Goal: Task Accomplishment & Management: Complete application form

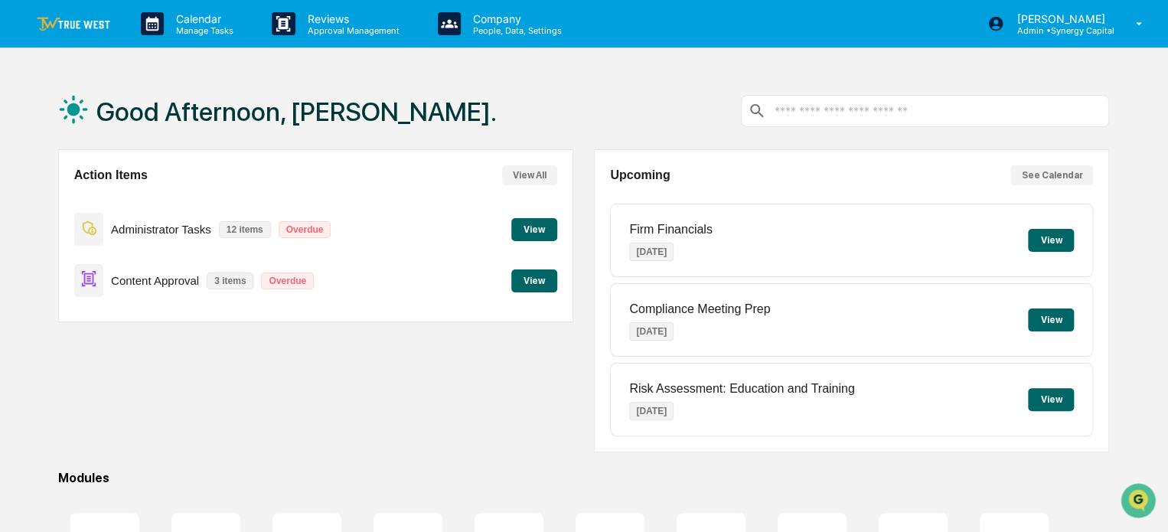
click at [533, 230] on button "View" at bounding box center [534, 229] width 46 height 23
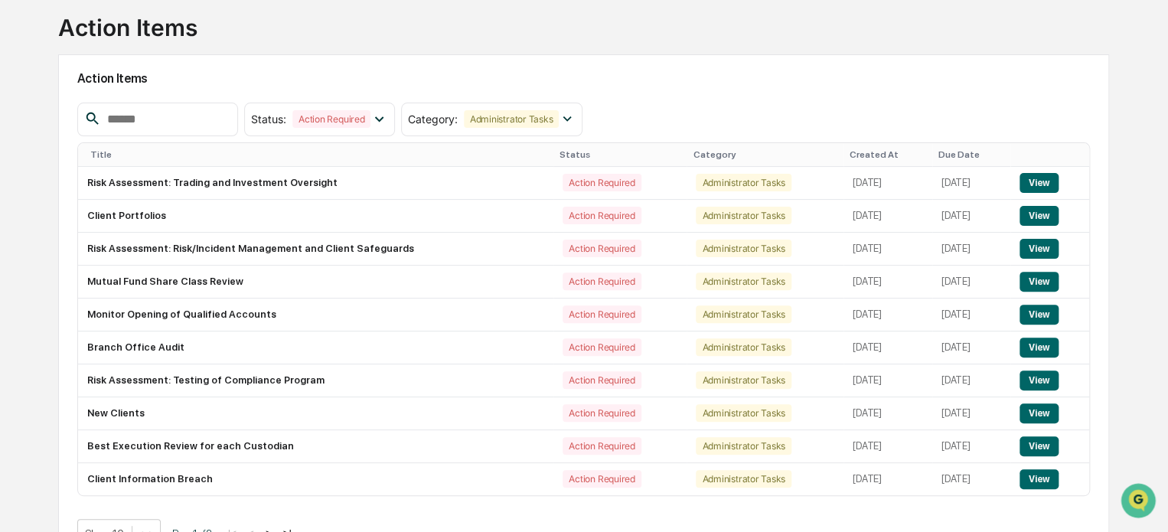
scroll to position [130, 0]
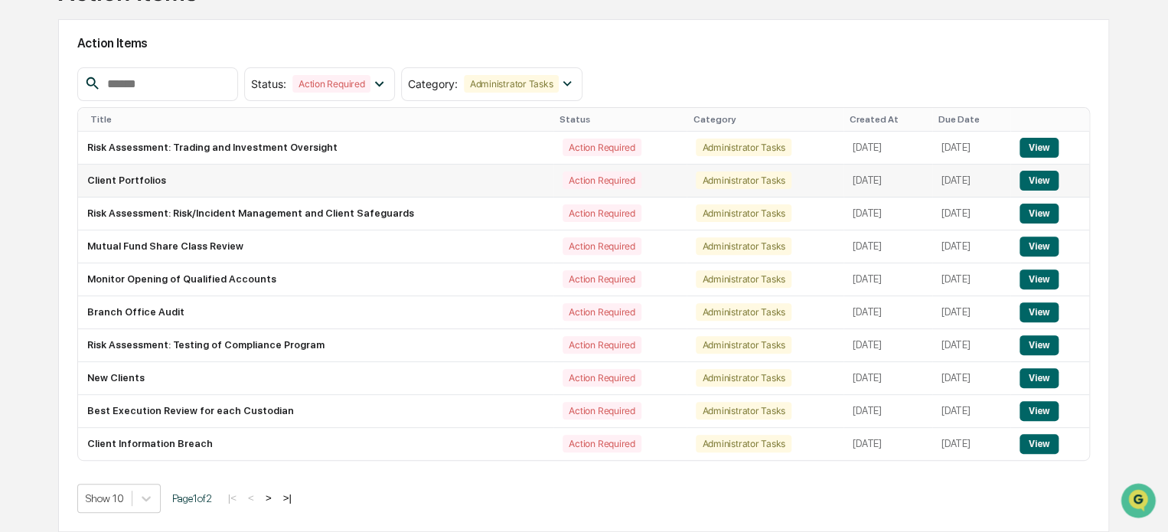
click at [1043, 177] on button "View" at bounding box center [1039, 181] width 39 height 20
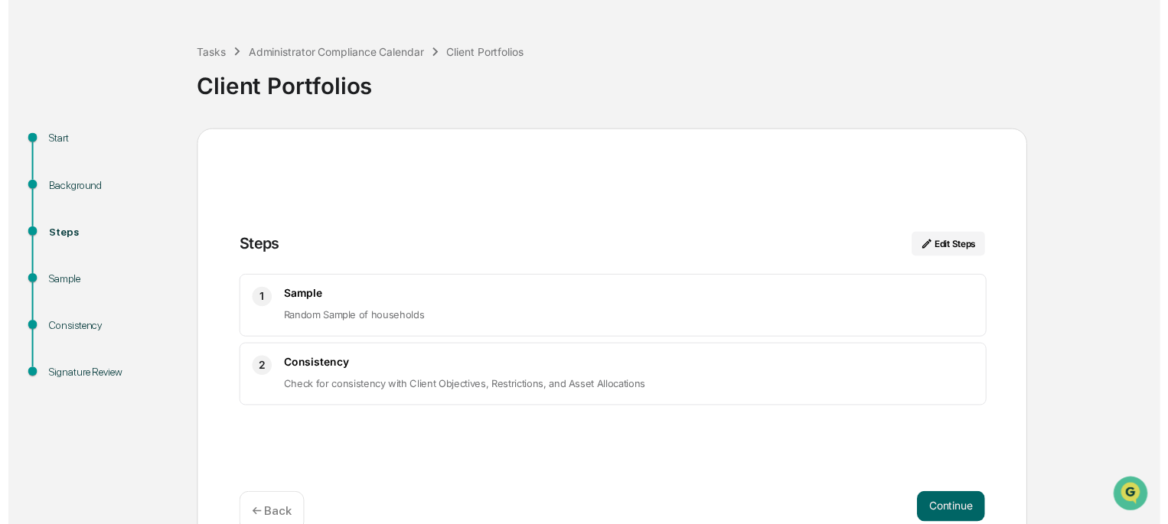
scroll to position [77, 0]
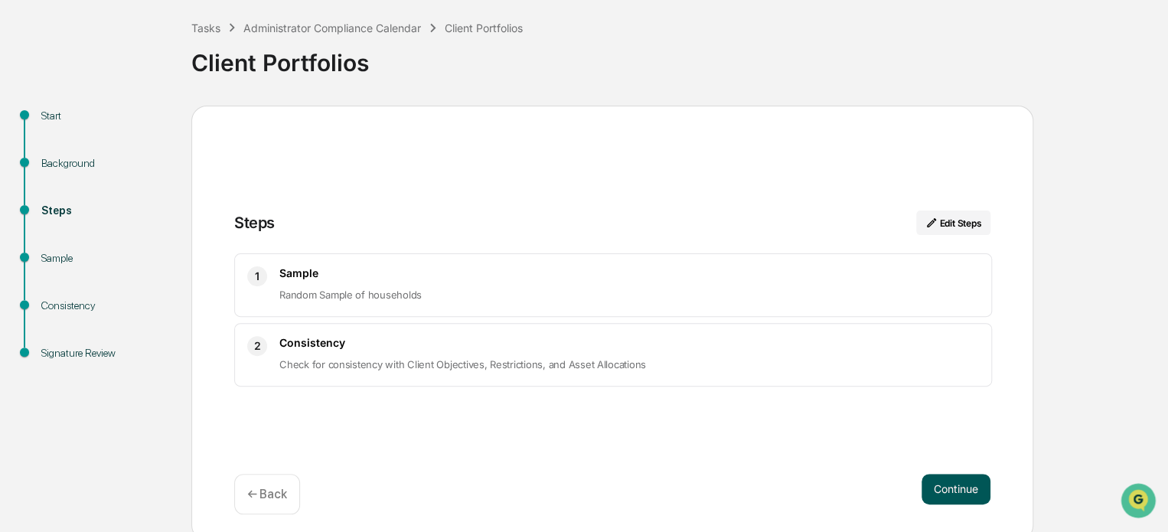
click at [962, 487] on button "Continue" at bounding box center [956, 489] width 69 height 31
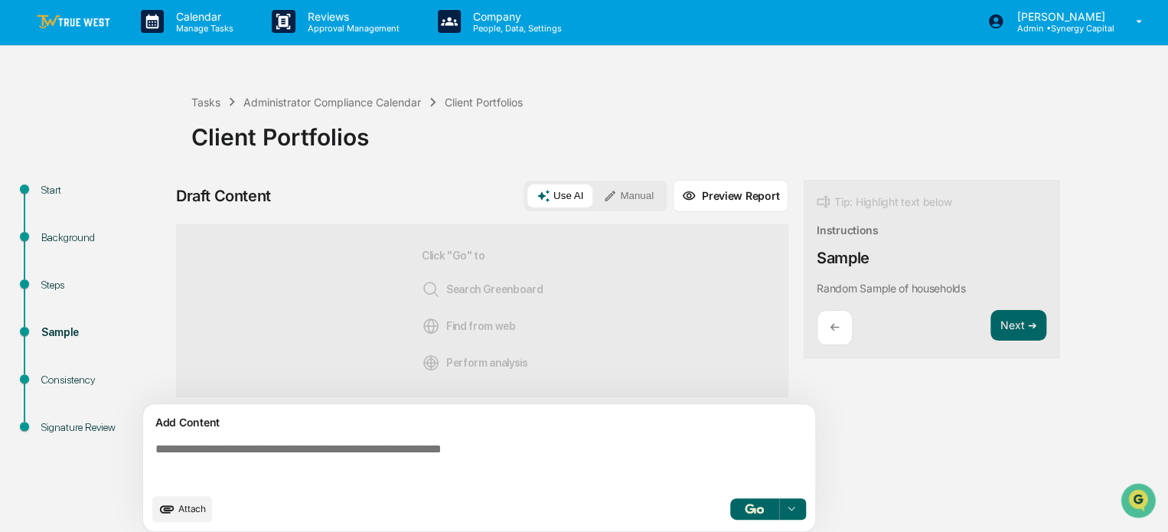
scroll to position [0, 0]
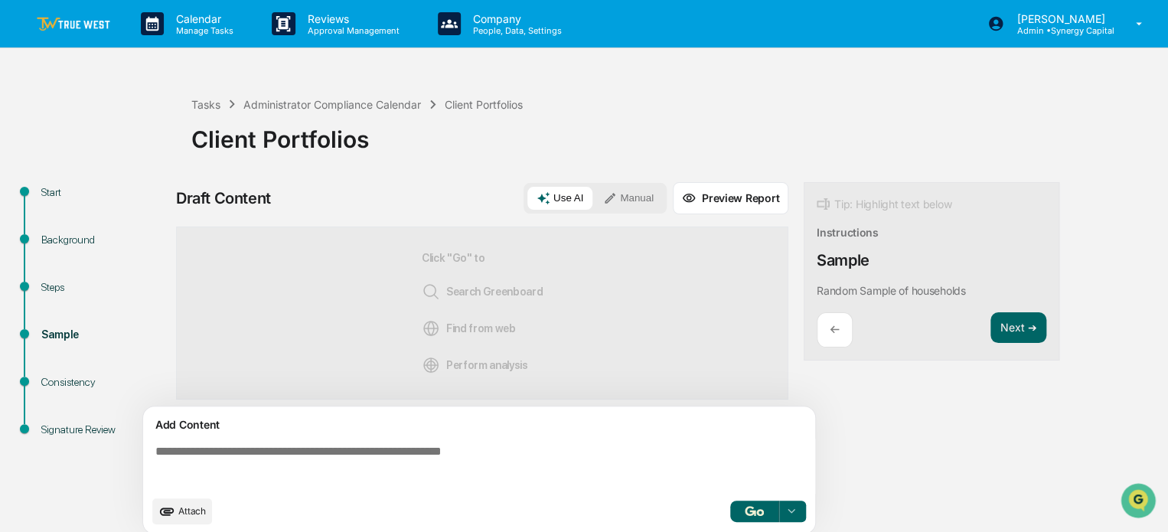
click at [828, 327] on div "←" at bounding box center [835, 330] width 36 height 36
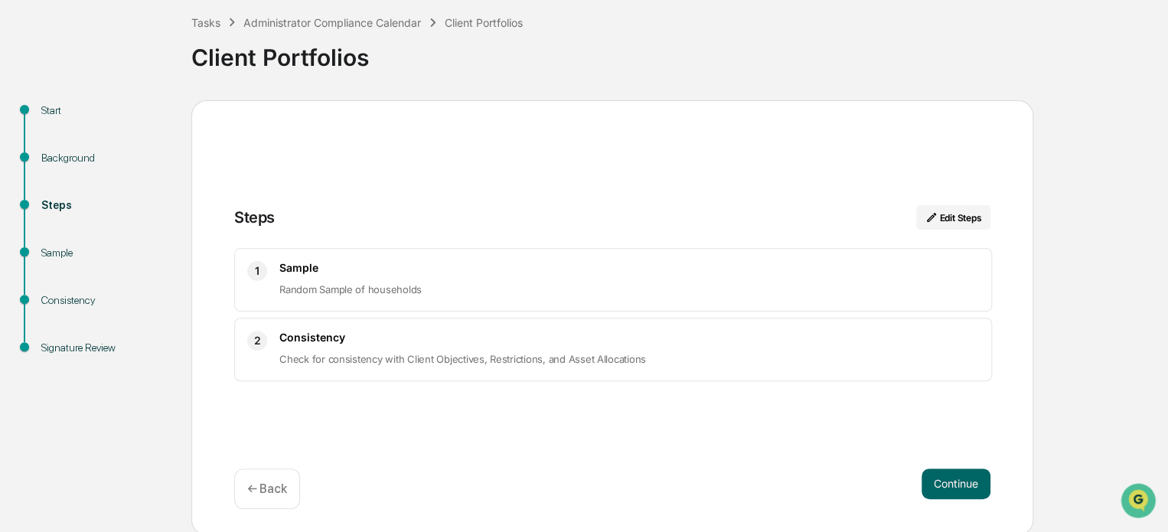
scroll to position [83, 0]
click at [276, 491] on p "← Back" at bounding box center [267, 487] width 40 height 15
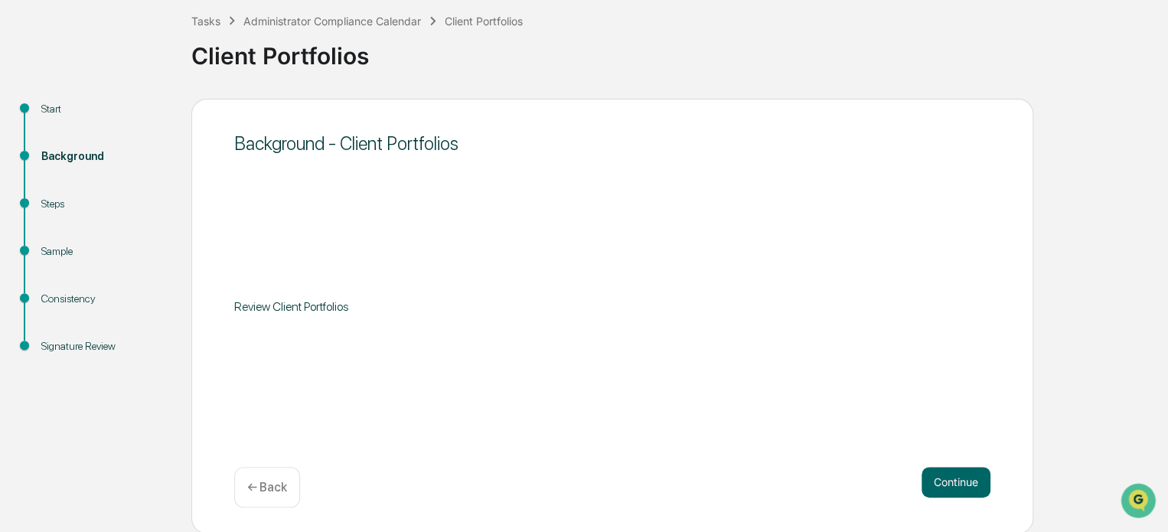
click at [252, 486] on p "← Back" at bounding box center [267, 487] width 40 height 15
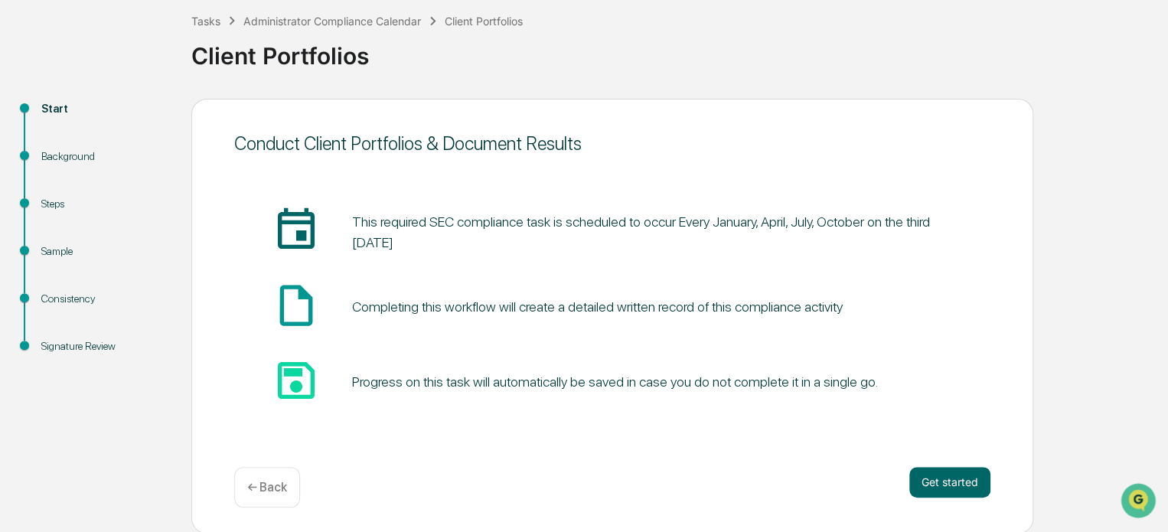
scroll to position [0, 0]
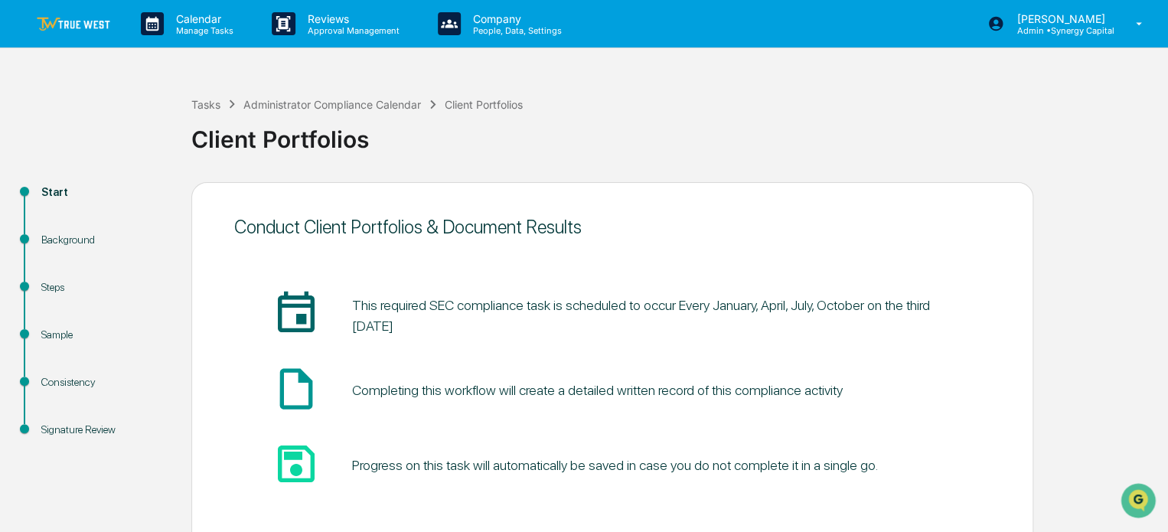
click at [87, 27] on img at bounding box center [74, 24] width 74 height 15
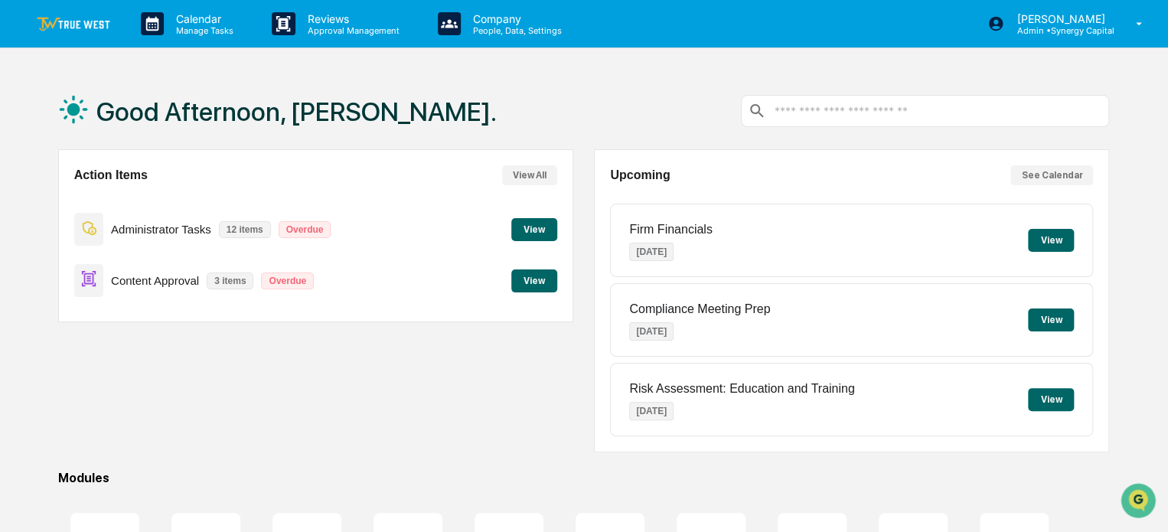
click at [533, 225] on button "View" at bounding box center [534, 229] width 46 height 23
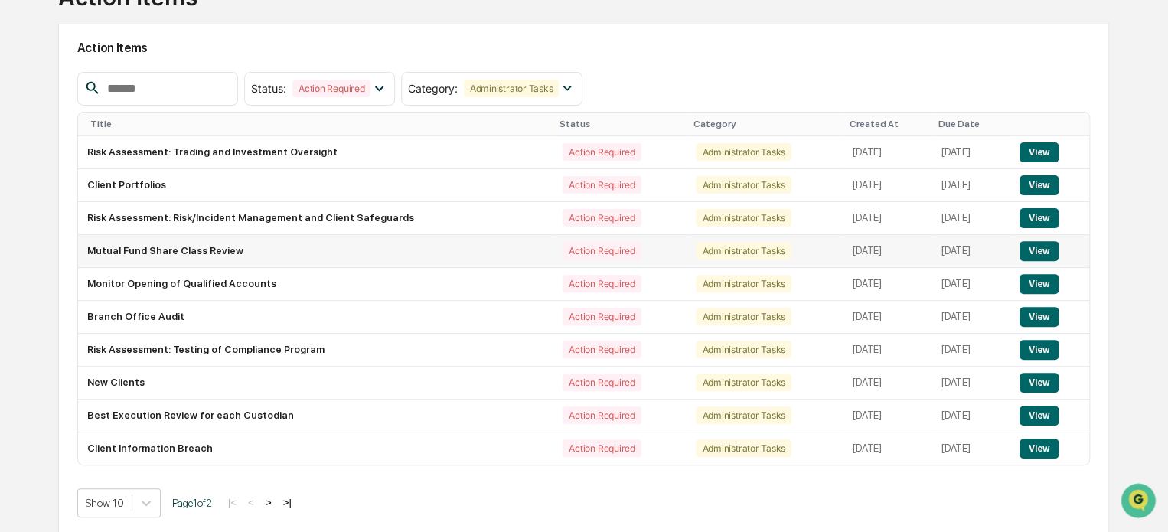
scroll to position [130, 0]
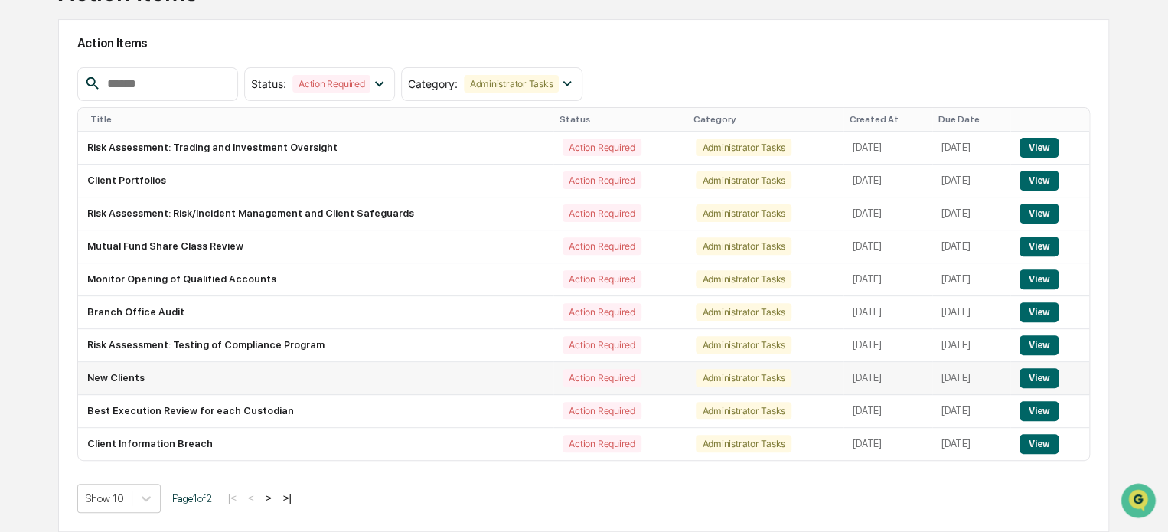
click at [1044, 381] on button "View" at bounding box center [1039, 378] width 39 height 20
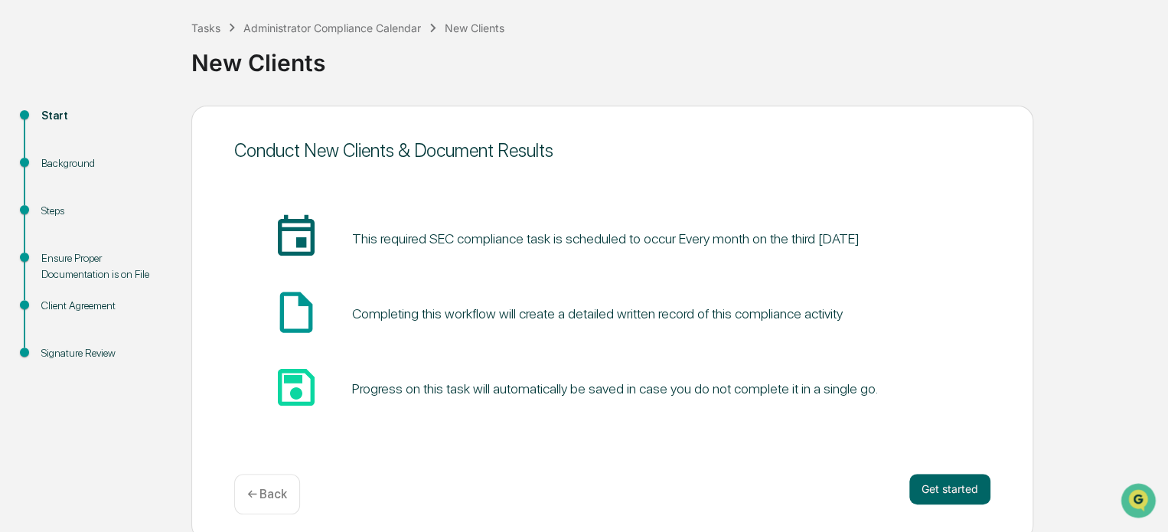
scroll to position [83, 0]
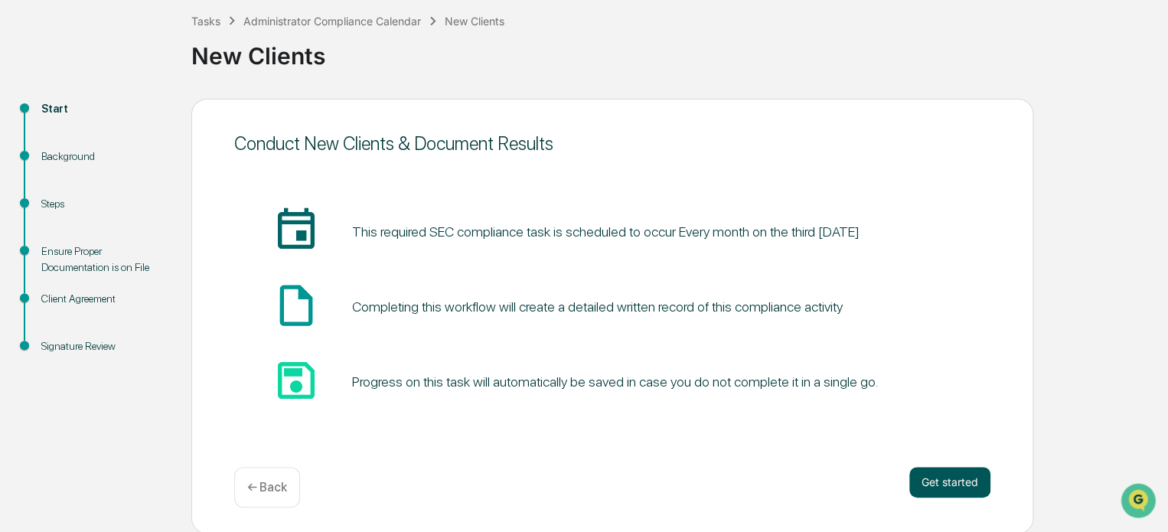
click at [955, 483] on button "Get started" at bounding box center [950, 482] width 81 height 31
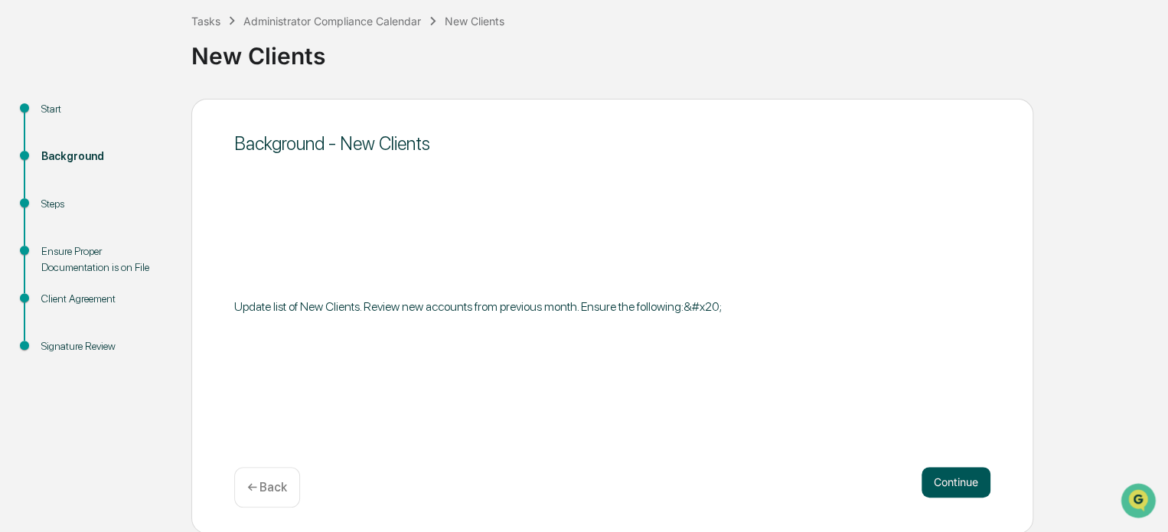
click at [956, 482] on button "Continue" at bounding box center [956, 482] width 69 height 31
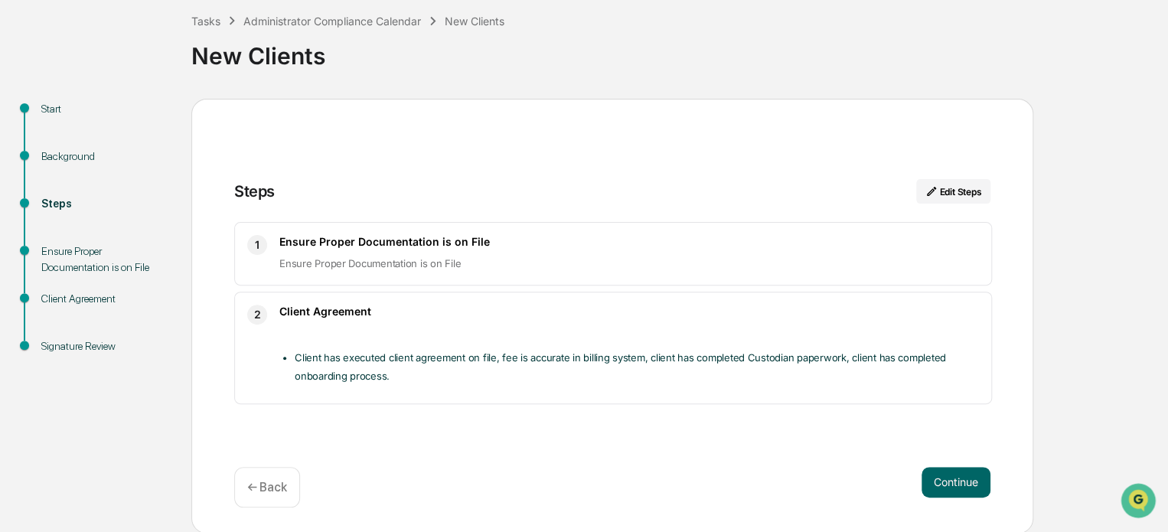
scroll to position [0, 0]
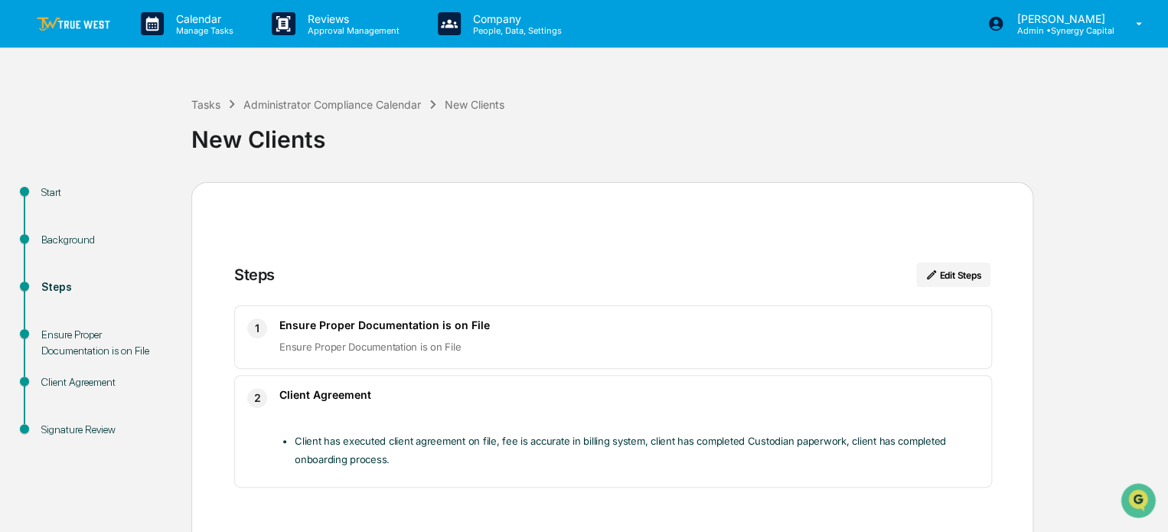
click at [91, 25] on img at bounding box center [74, 24] width 74 height 15
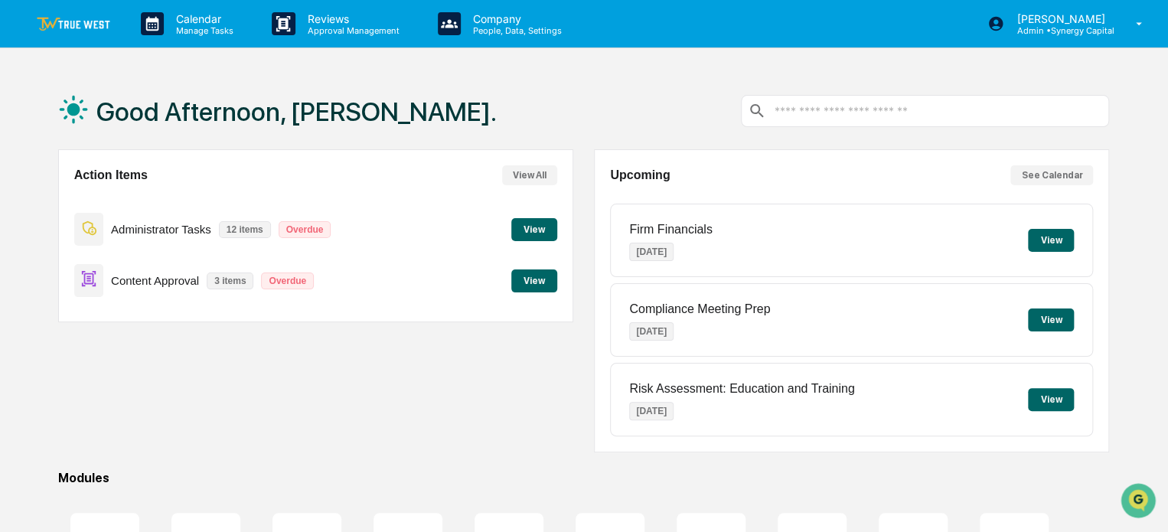
click at [541, 230] on button "View" at bounding box center [534, 229] width 46 height 23
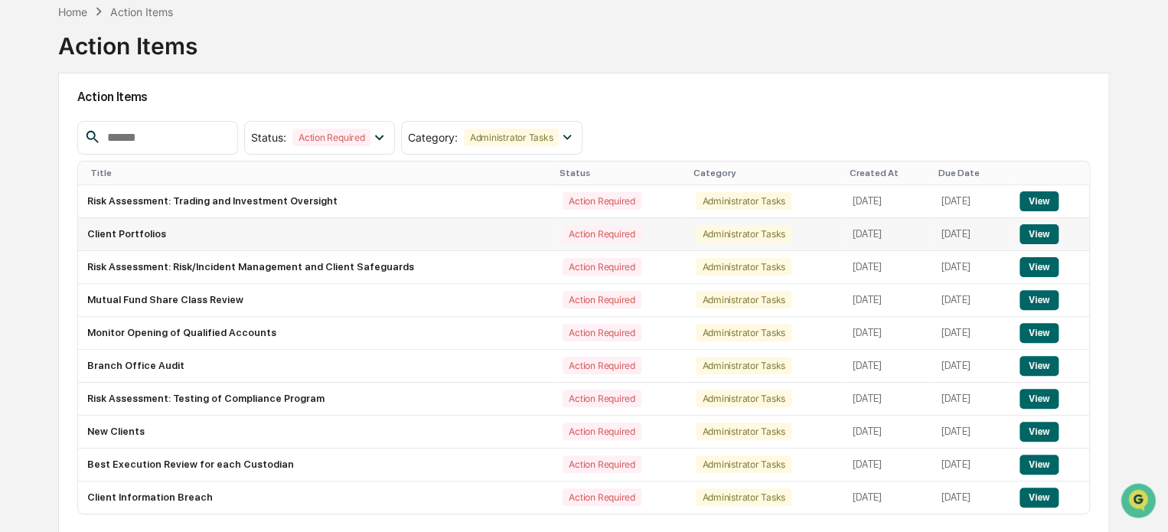
scroll to position [130, 0]
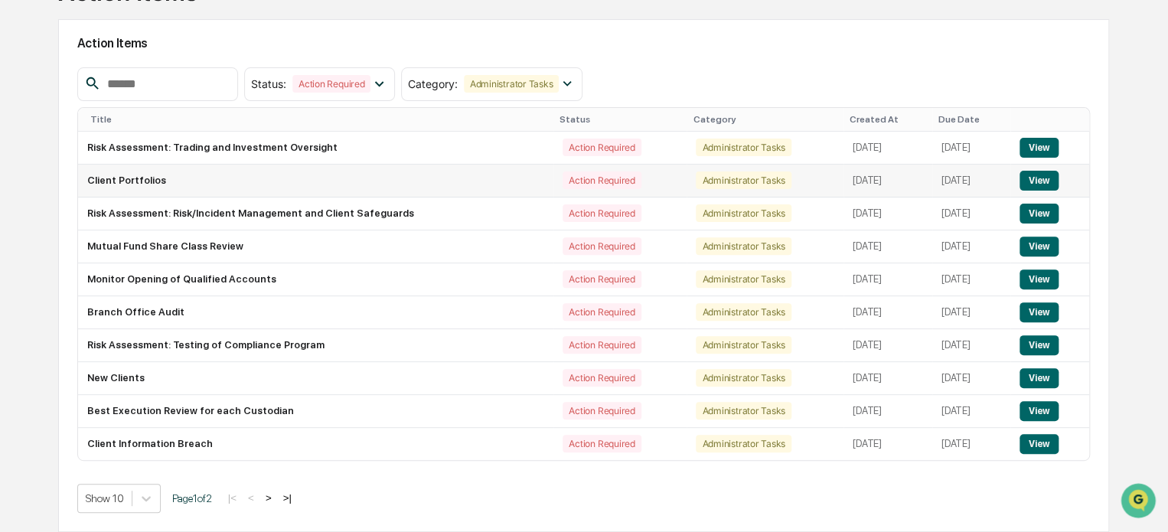
click at [1038, 177] on button "View" at bounding box center [1039, 181] width 39 height 20
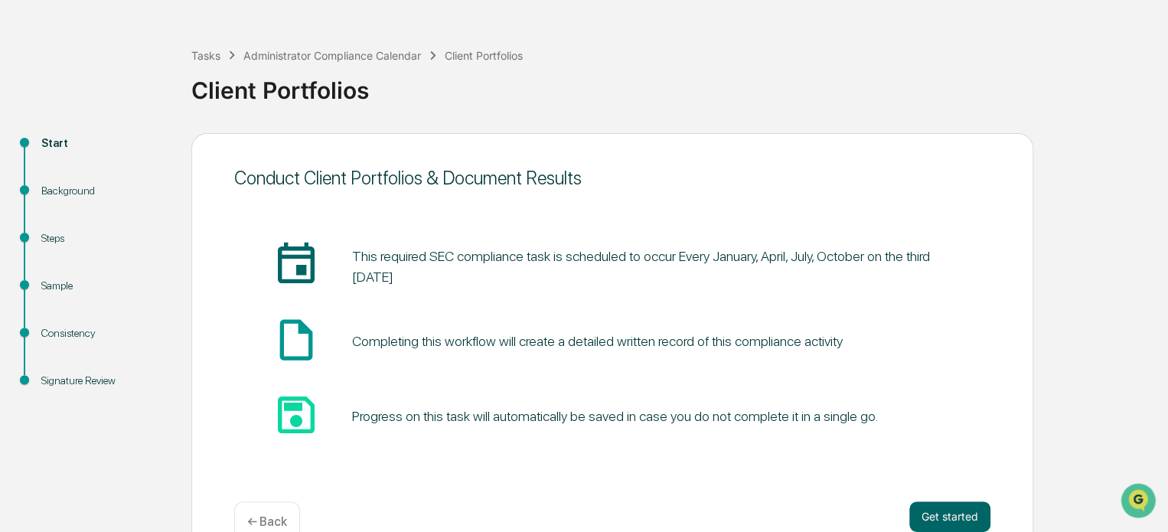
scroll to position [83, 0]
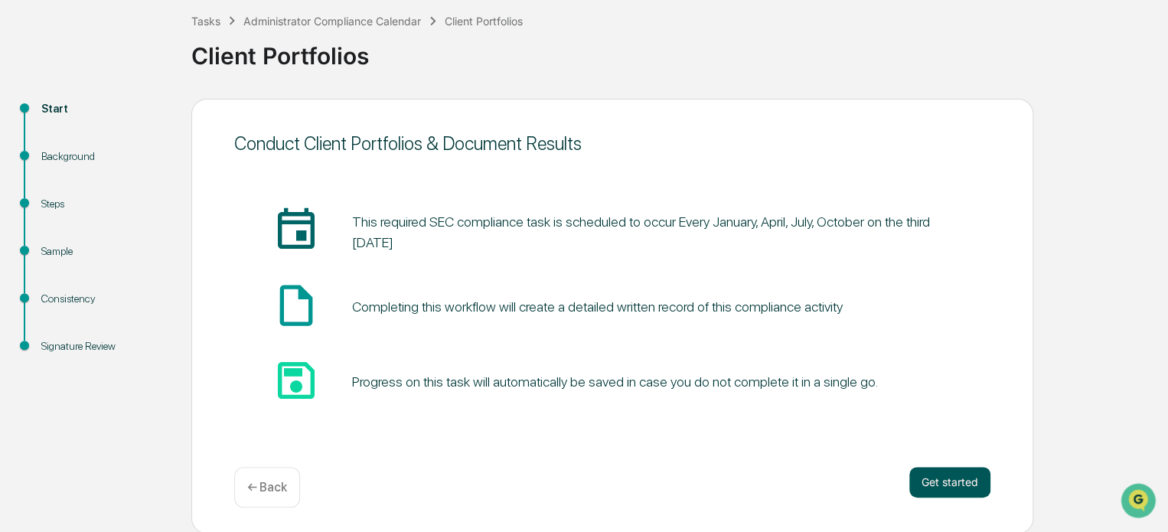
click at [960, 482] on button "Get started" at bounding box center [950, 482] width 81 height 31
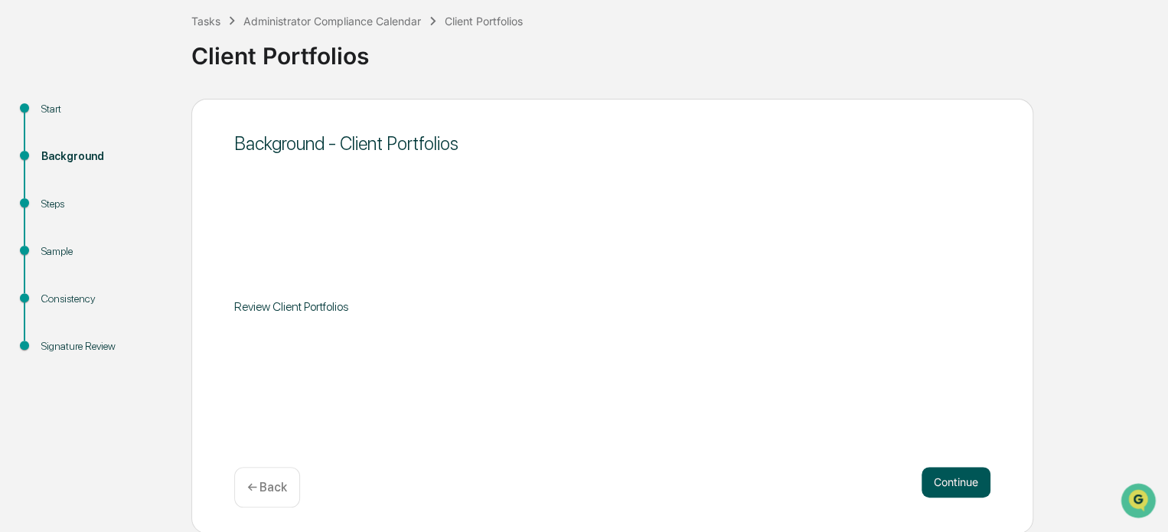
click at [948, 476] on button "Continue" at bounding box center [956, 482] width 69 height 31
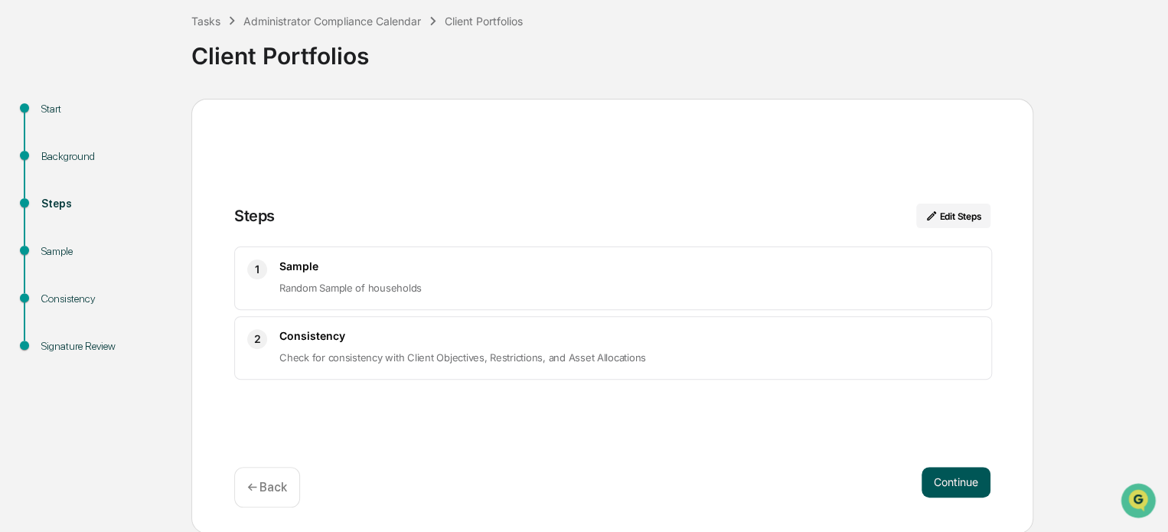
click at [962, 482] on button "Continue" at bounding box center [956, 482] width 69 height 31
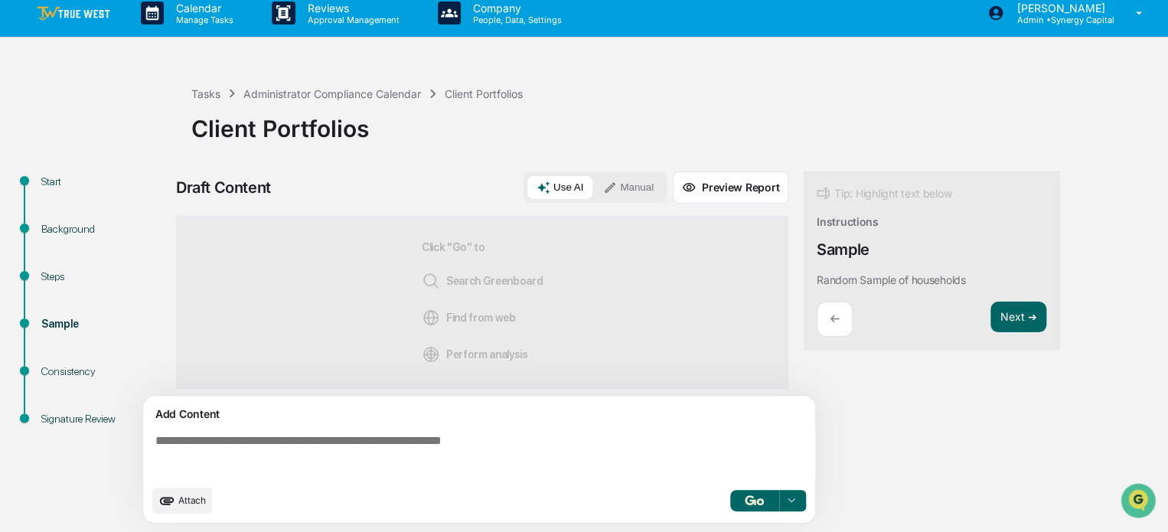
click at [80, 17] on img at bounding box center [74, 13] width 74 height 15
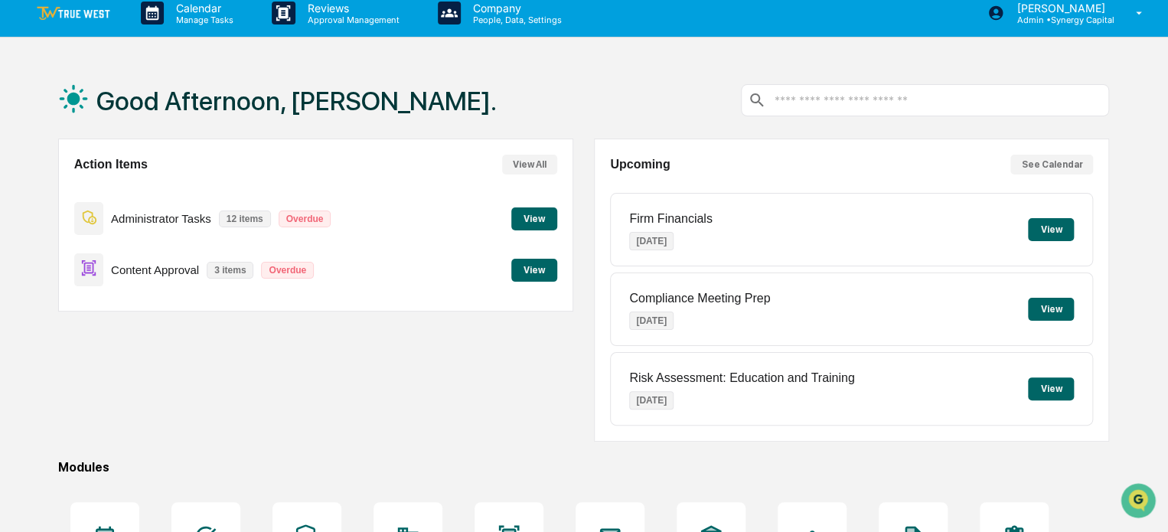
click at [839, 103] on input "text" at bounding box center [938, 100] width 330 height 15
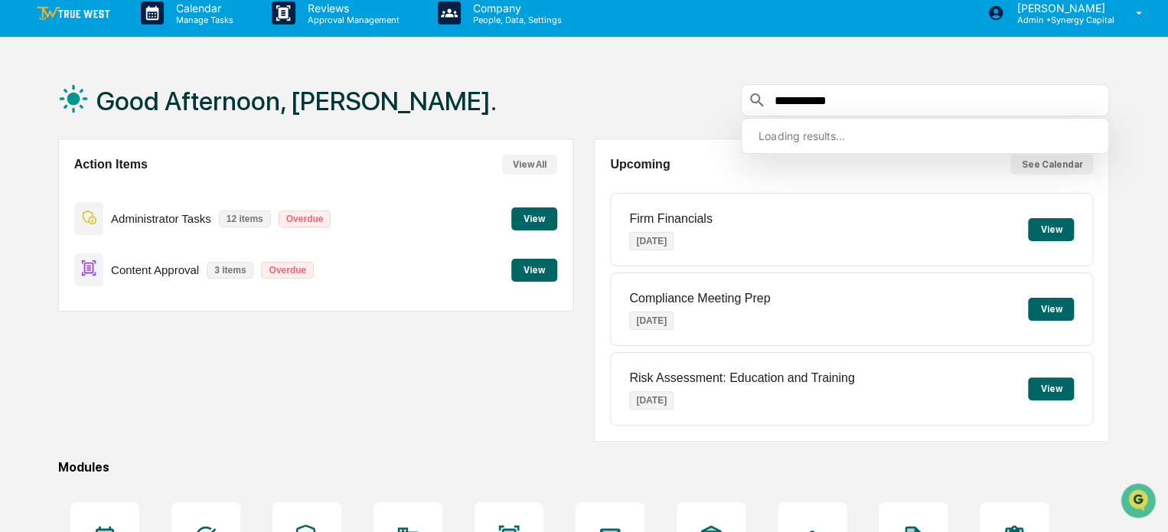
type input "**********"
drag, startPoint x: 839, startPoint y: 103, endPoint x: 731, endPoint y: 82, distance: 110.1
click at [731, 82] on div "**********" at bounding box center [583, 100] width 1051 height 77
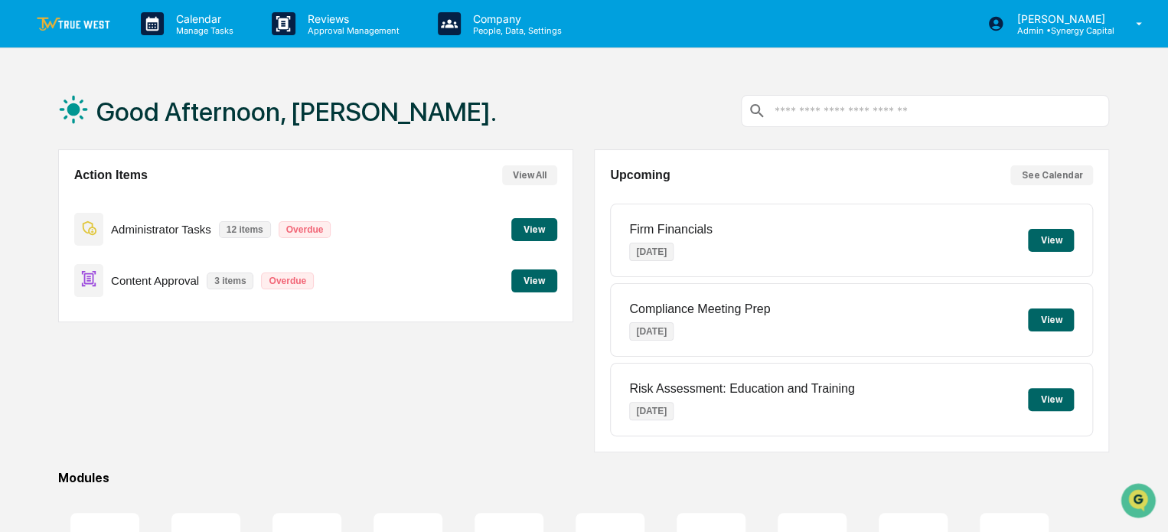
click at [524, 232] on button "View" at bounding box center [534, 229] width 46 height 23
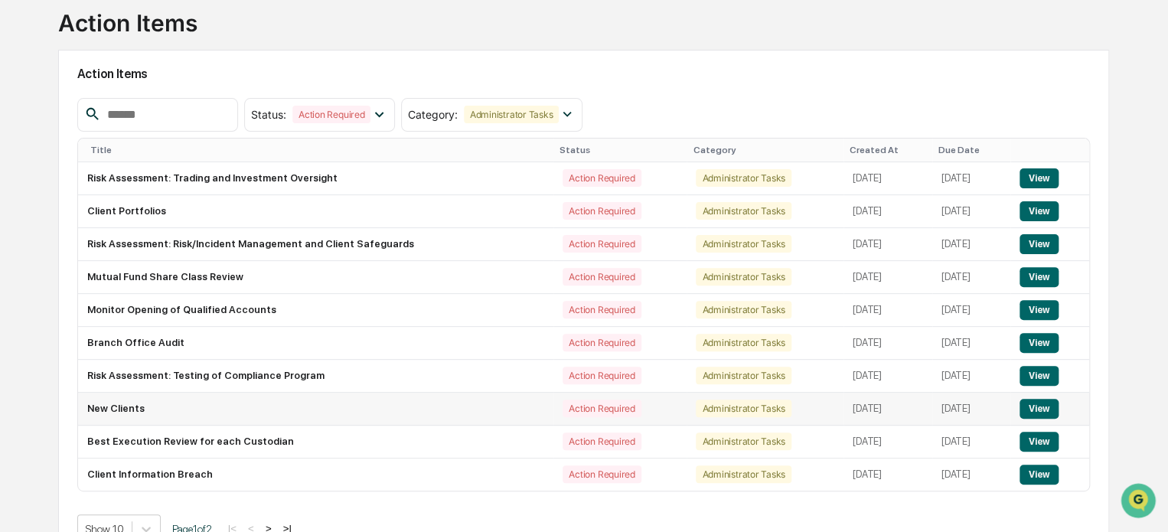
scroll to position [130, 0]
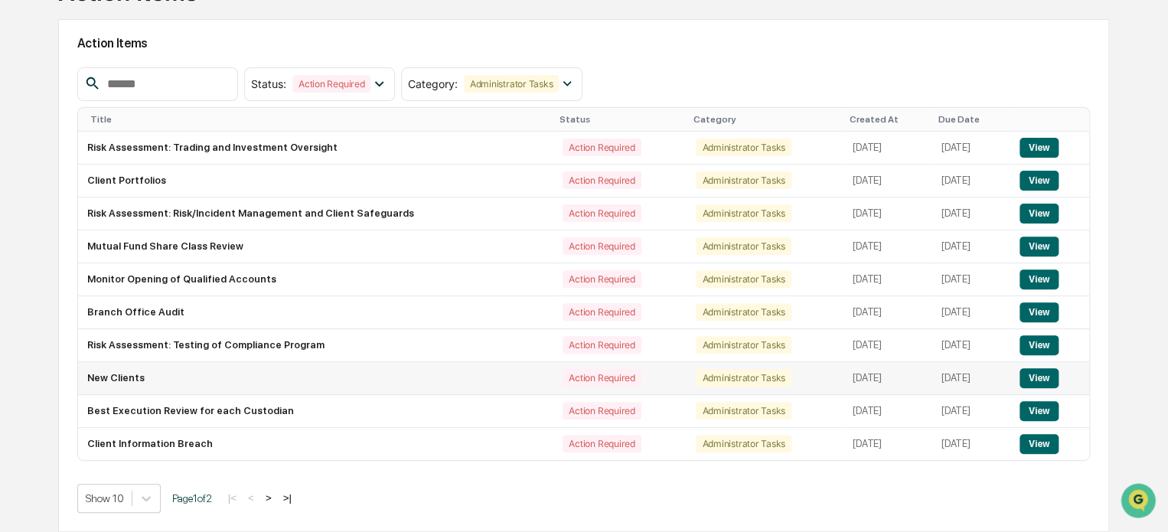
click at [1046, 379] on button "View" at bounding box center [1039, 378] width 39 height 20
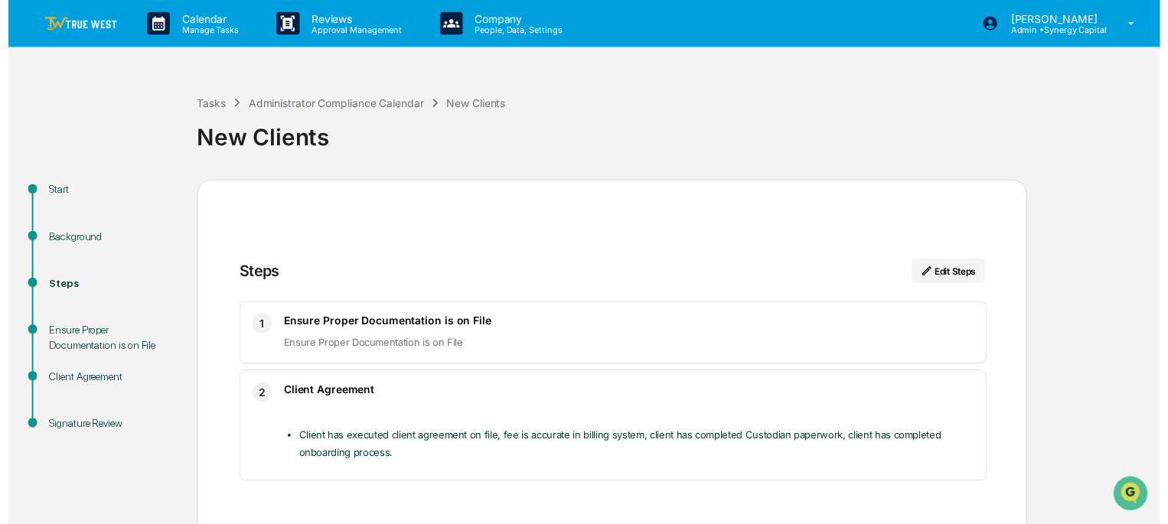
scroll to position [77, 0]
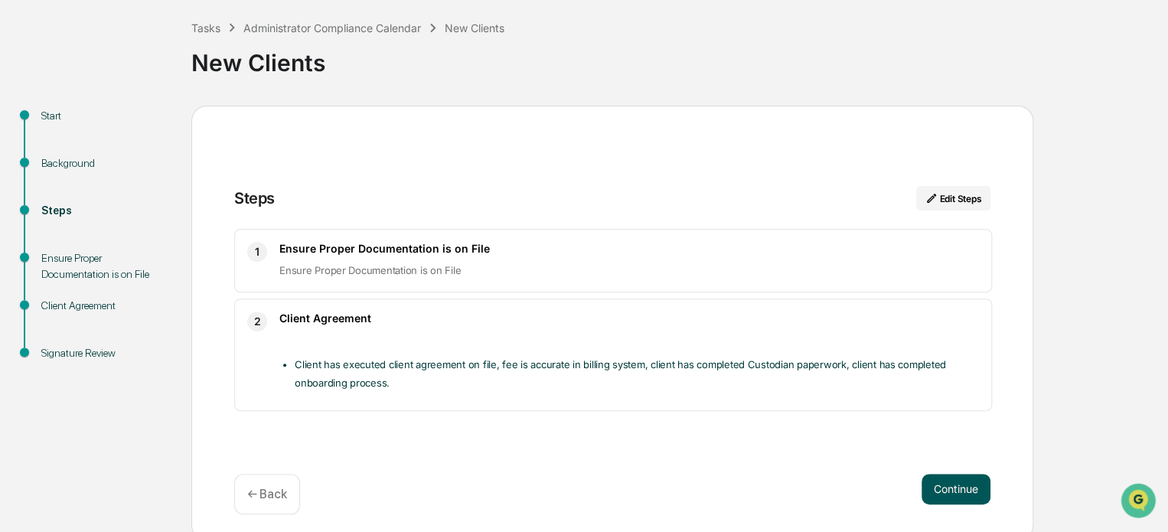
click at [974, 492] on button "Continue" at bounding box center [956, 489] width 69 height 31
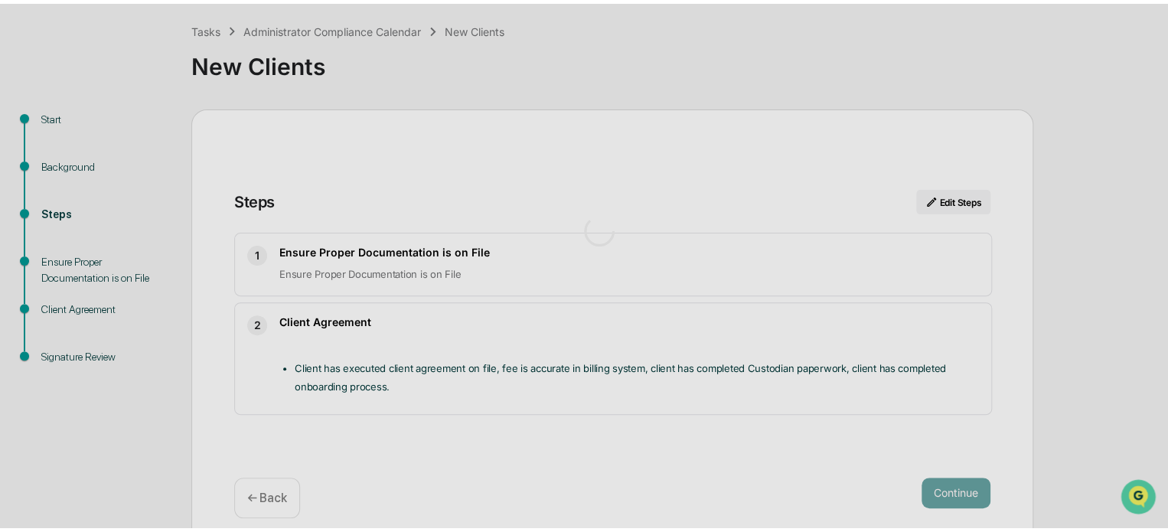
scroll to position [11, 0]
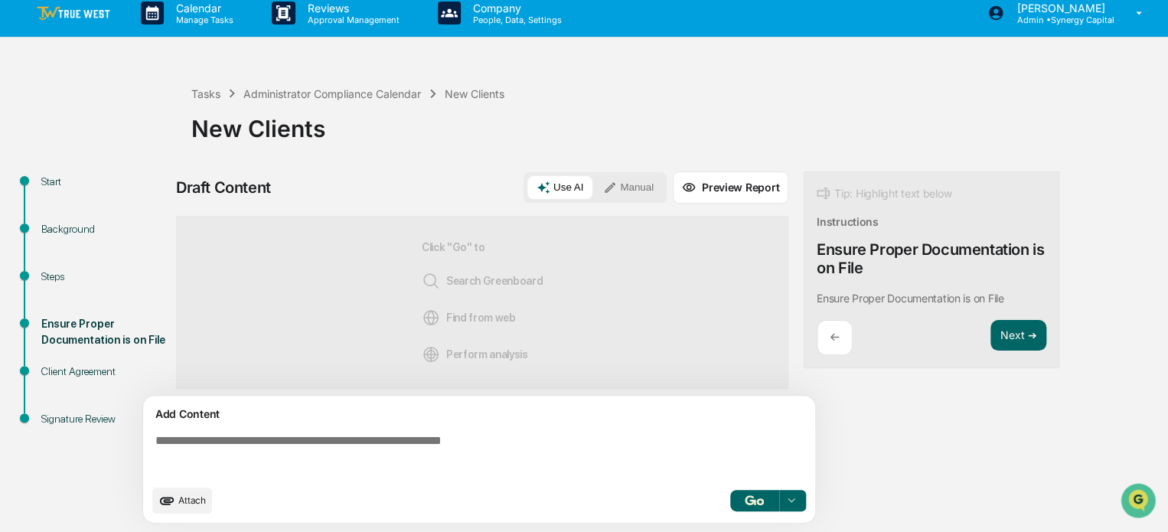
click at [833, 338] on p "←" at bounding box center [835, 337] width 10 height 15
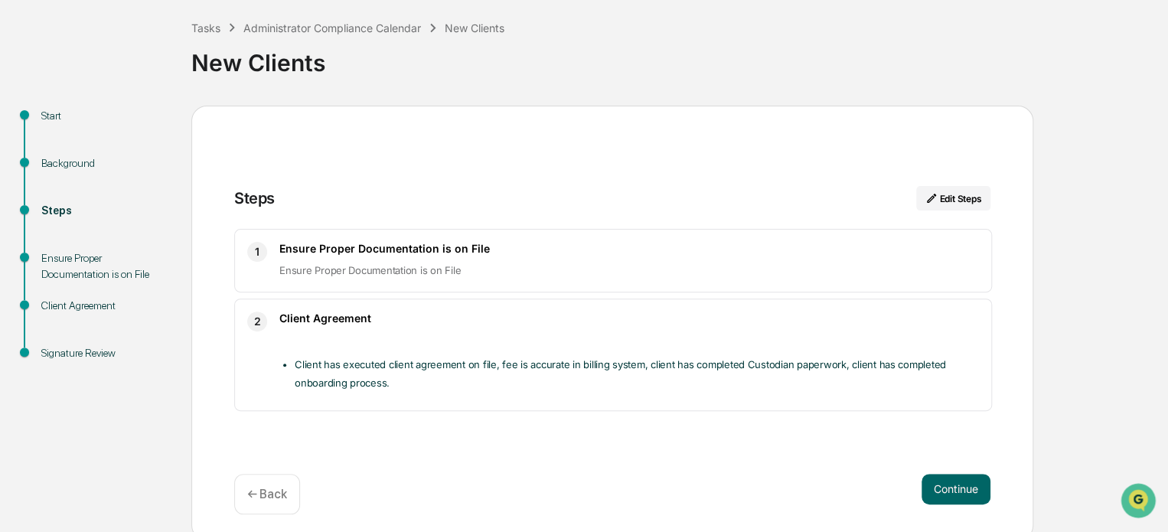
click at [285, 487] on p "← Back" at bounding box center [267, 494] width 40 height 15
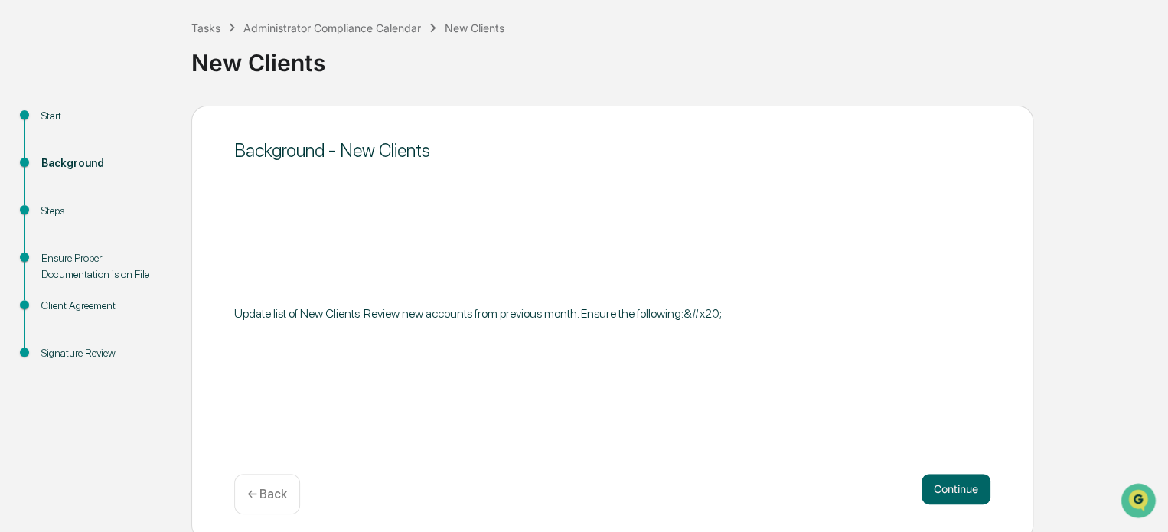
click at [274, 501] on p "← Back" at bounding box center [267, 494] width 40 height 15
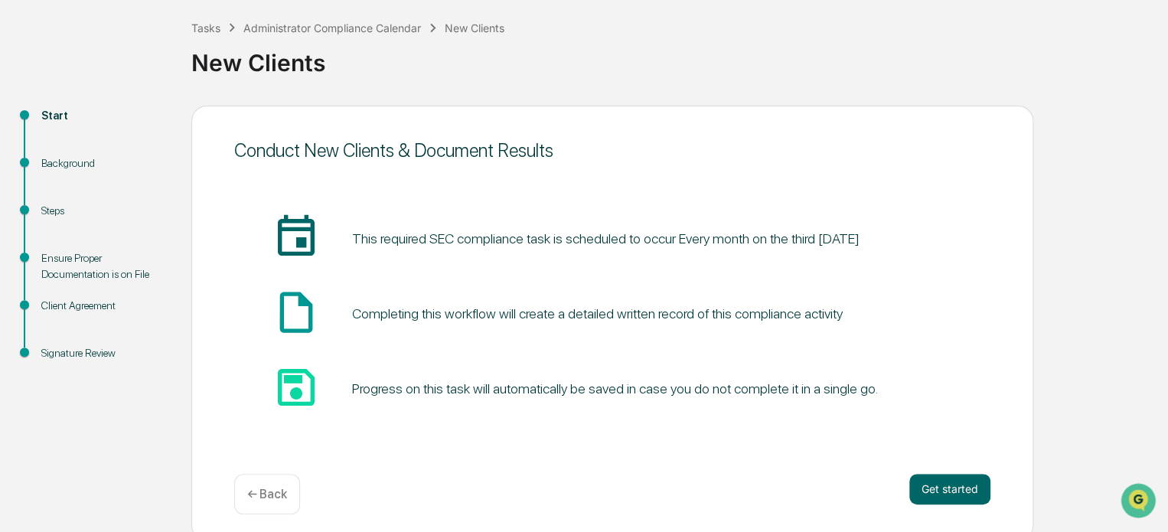
click at [285, 502] on div "← Back" at bounding box center [267, 494] width 66 height 41
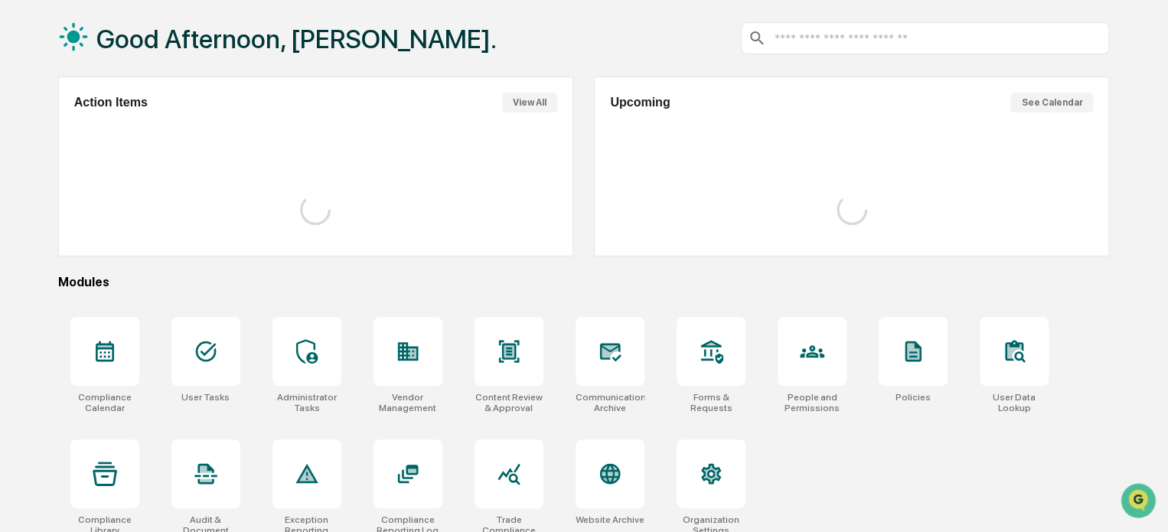
scroll to position [77, 0]
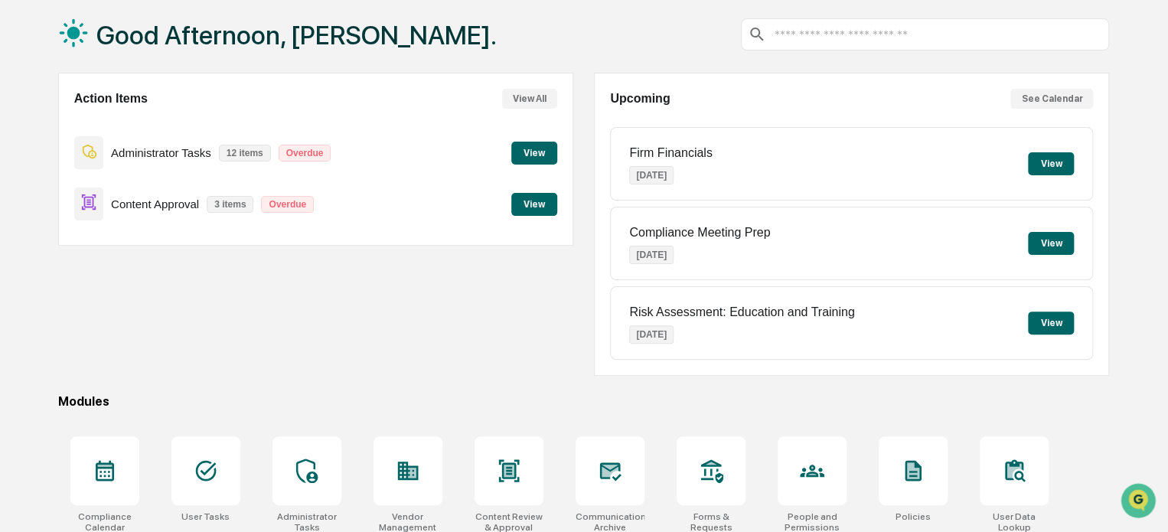
click at [519, 152] on button "View" at bounding box center [534, 153] width 46 height 23
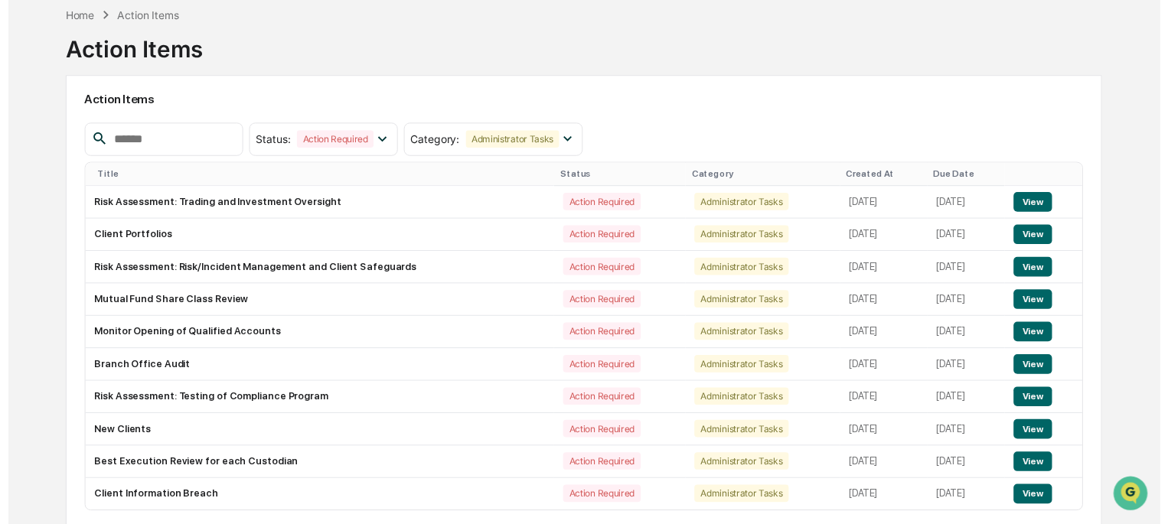
scroll to position [77, 0]
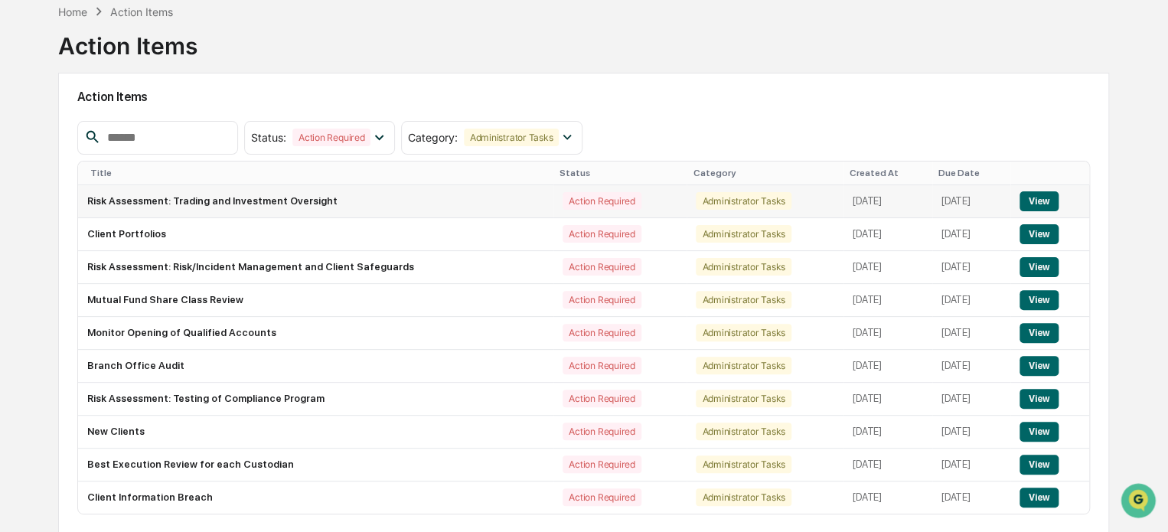
click at [1049, 199] on button "View" at bounding box center [1039, 201] width 39 height 20
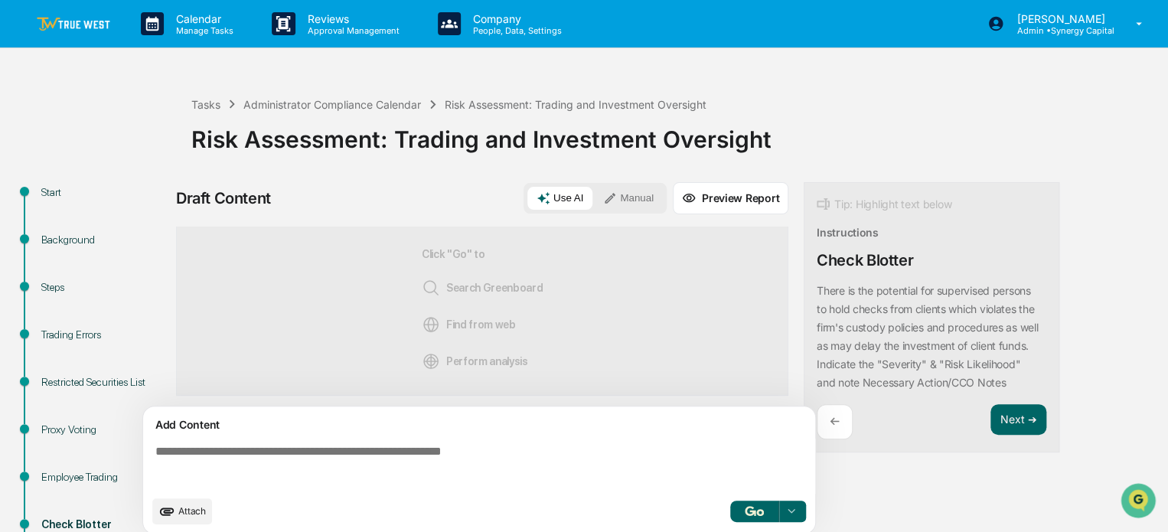
scroll to position [5, 0]
click at [815, 436] on div "Add Content Attach Select..." at bounding box center [479, 470] width 674 height 129
click at [835, 429] on p "←" at bounding box center [835, 421] width 10 height 15
click at [103, 17] on img at bounding box center [74, 24] width 74 height 15
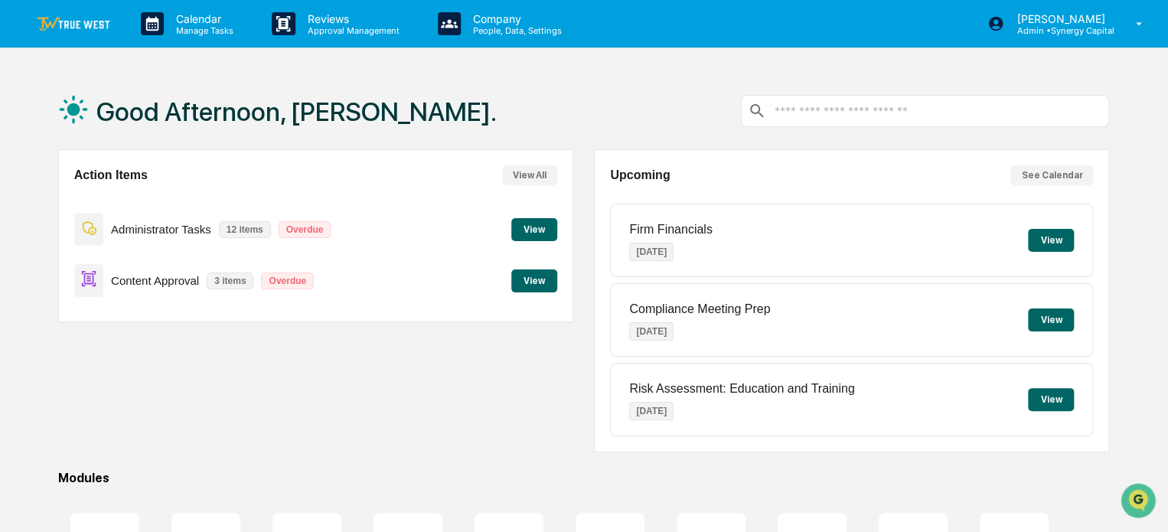
click at [531, 219] on button "View" at bounding box center [534, 229] width 46 height 23
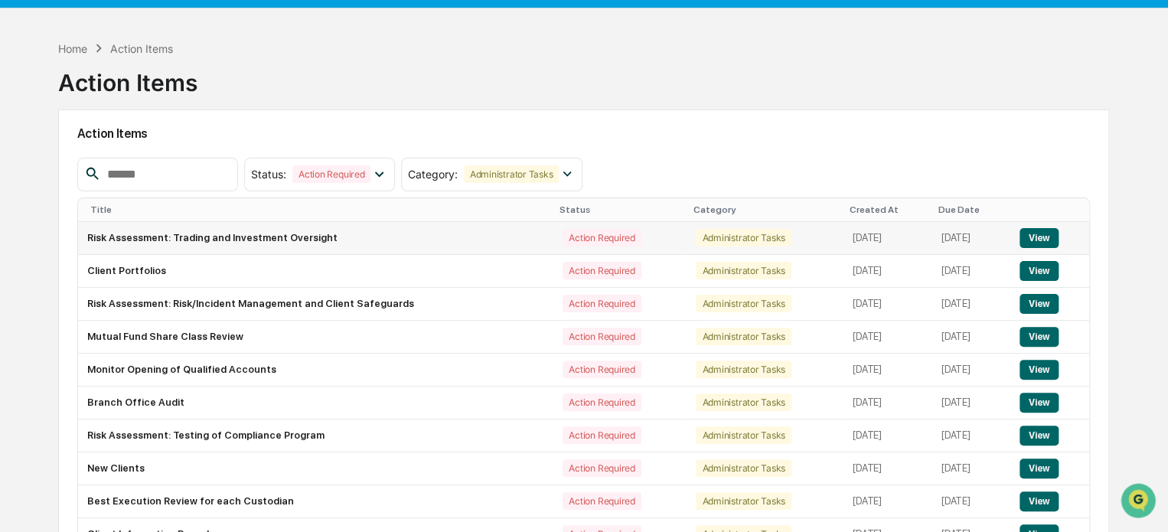
scroll to position [77, 0]
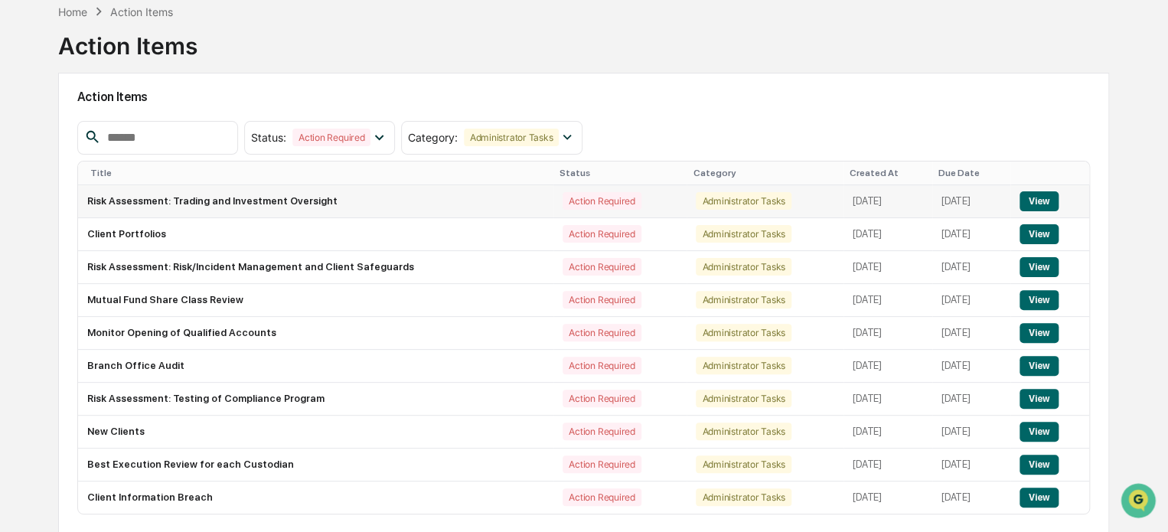
click at [1052, 198] on button "View" at bounding box center [1039, 201] width 39 height 20
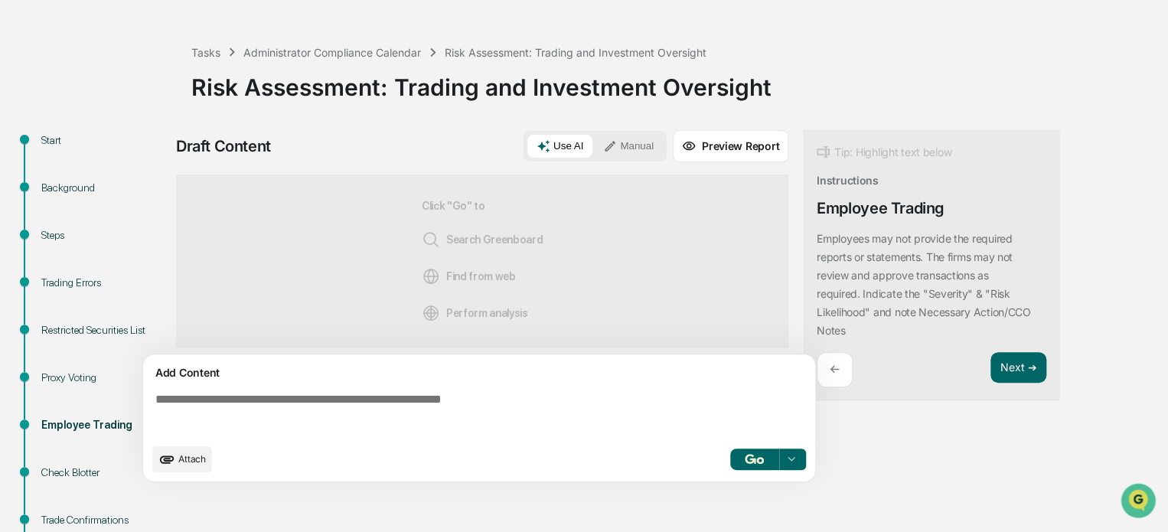
scroll to position [153, 0]
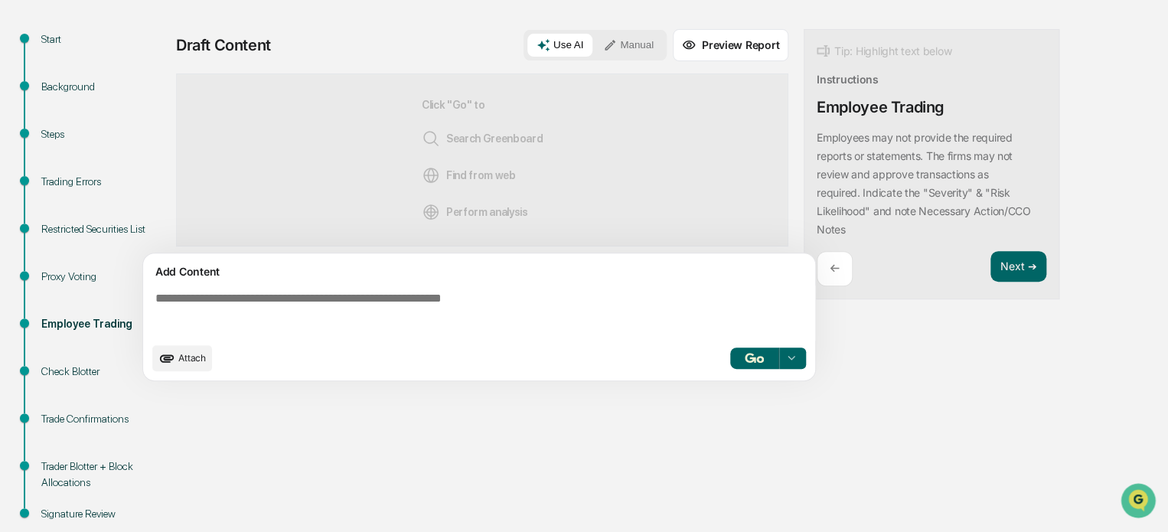
click at [51, 132] on div "Steps" at bounding box center [104, 134] width 126 height 16
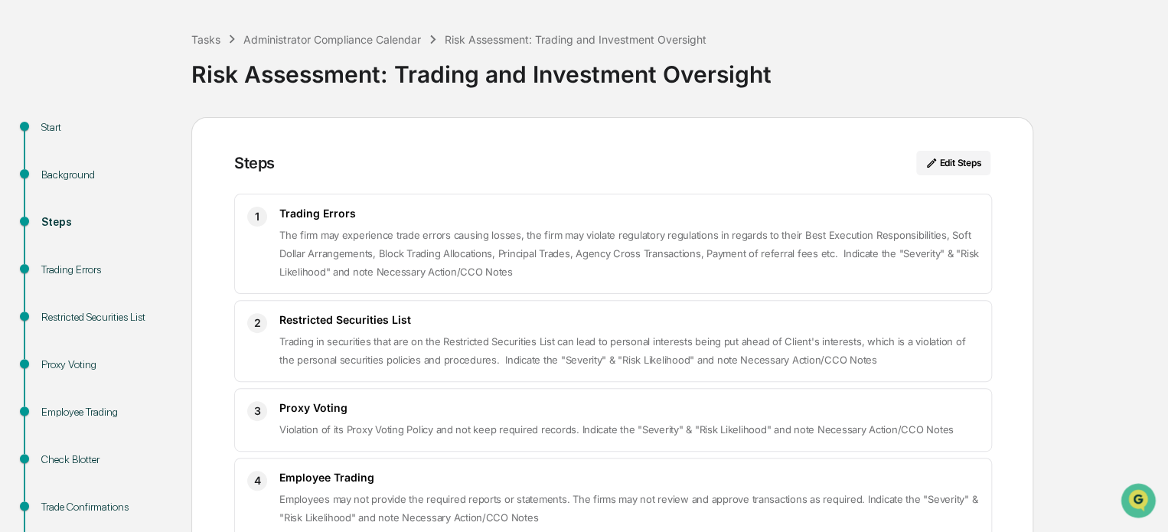
scroll to position [31, 0]
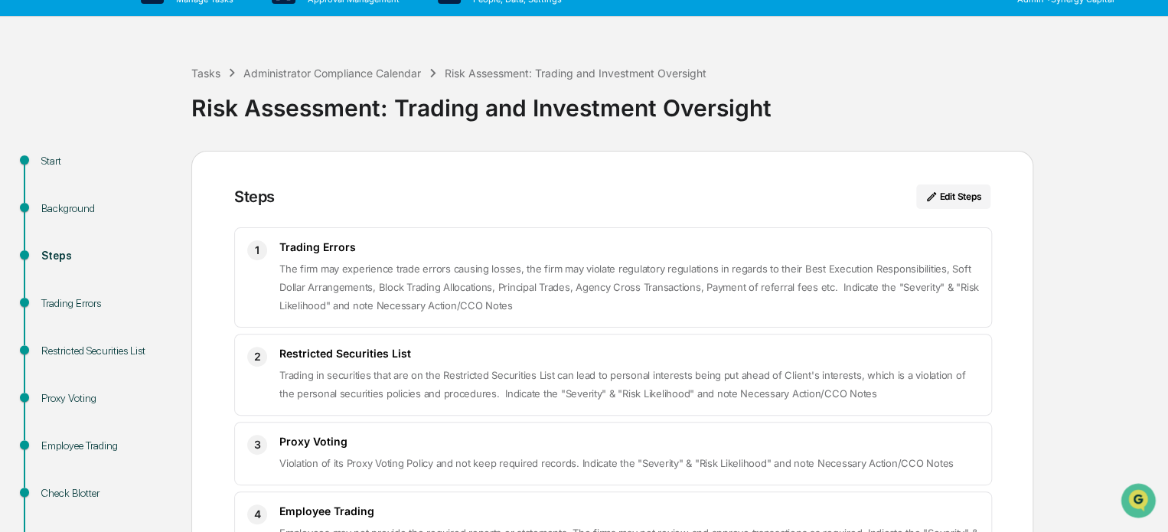
drag, startPoint x: 38, startPoint y: 156, endPoint x: 50, endPoint y: 156, distance: 11.5
click at [39, 156] on div "Start" at bounding box center [104, 178] width 150 height 47
click at [55, 157] on div "Start" at bounding box center [104, 161] width 126 height 16
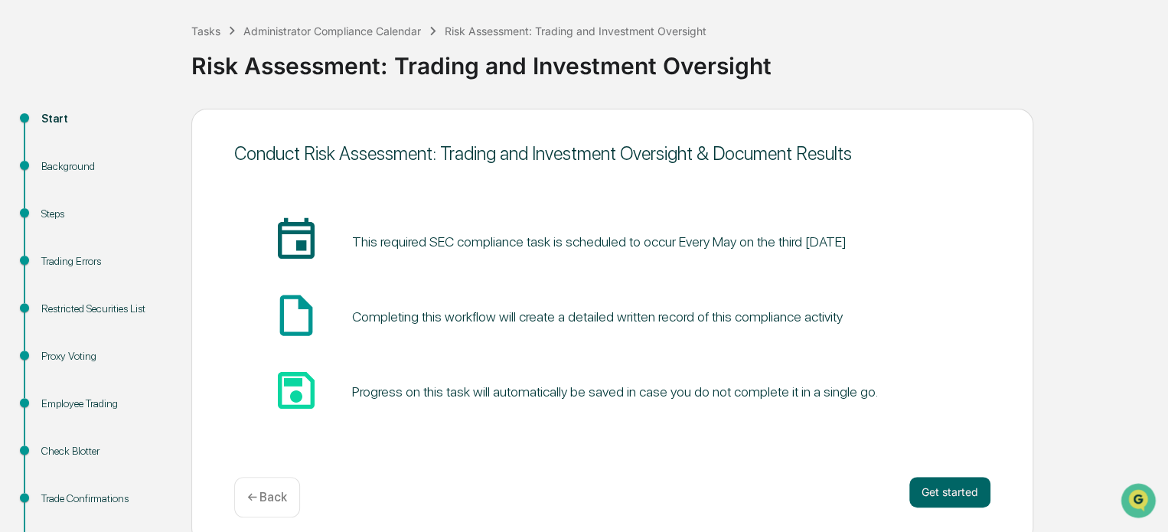
scroll to position [108, 0]
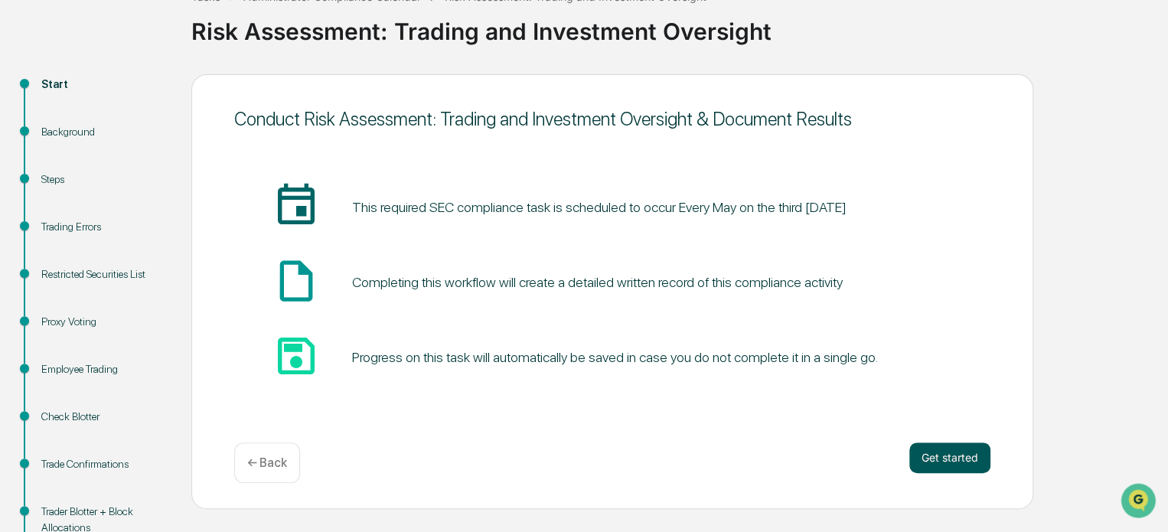
click at [939, 465] on button "Get started" at bounding box center [950, 458] width 81 height 31
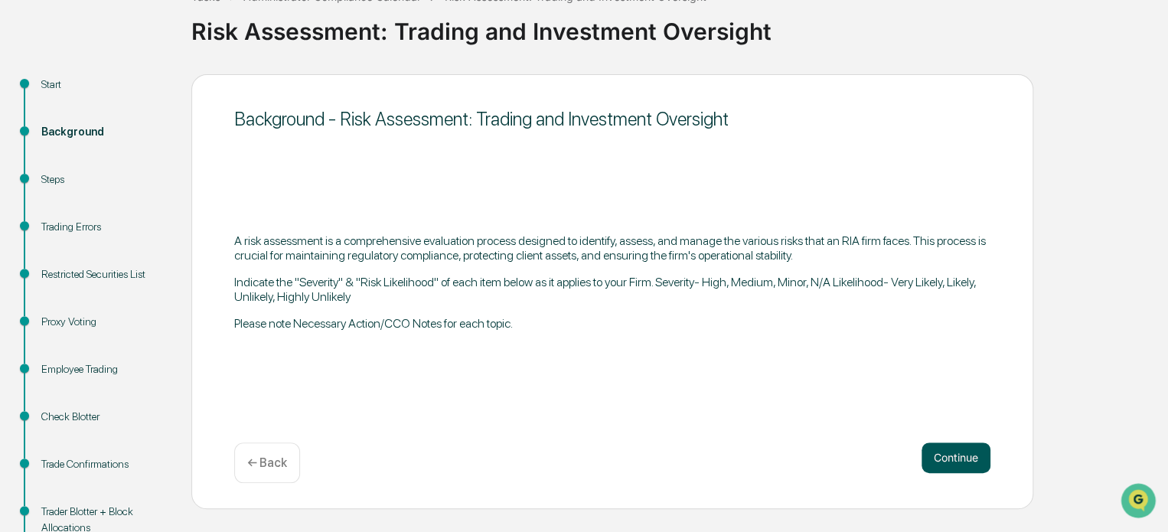
click at [946, 450] on button "Continue" at bounding box center [956, 458] width 69 height 31
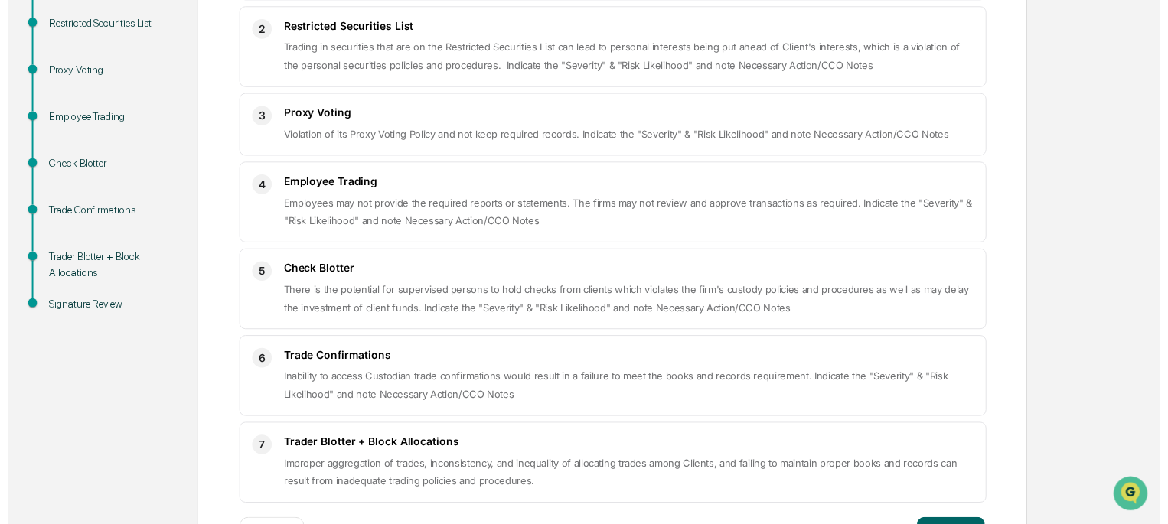
scroll to position [383, 0]
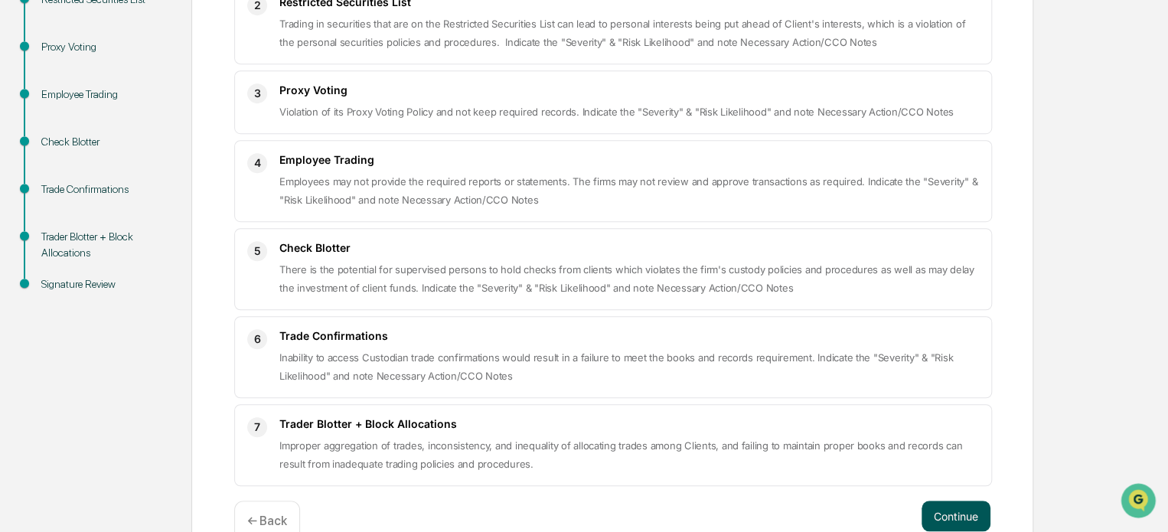
click at [969, 503] on button "Continue" at bounding box center [956, 516] width 69 height 31
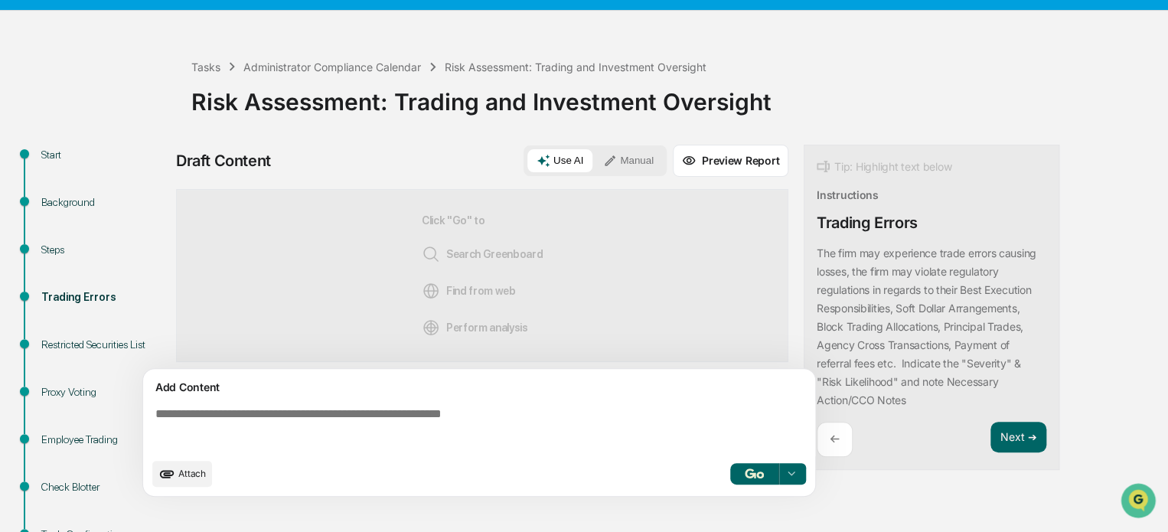
scroll to position [0, 0]
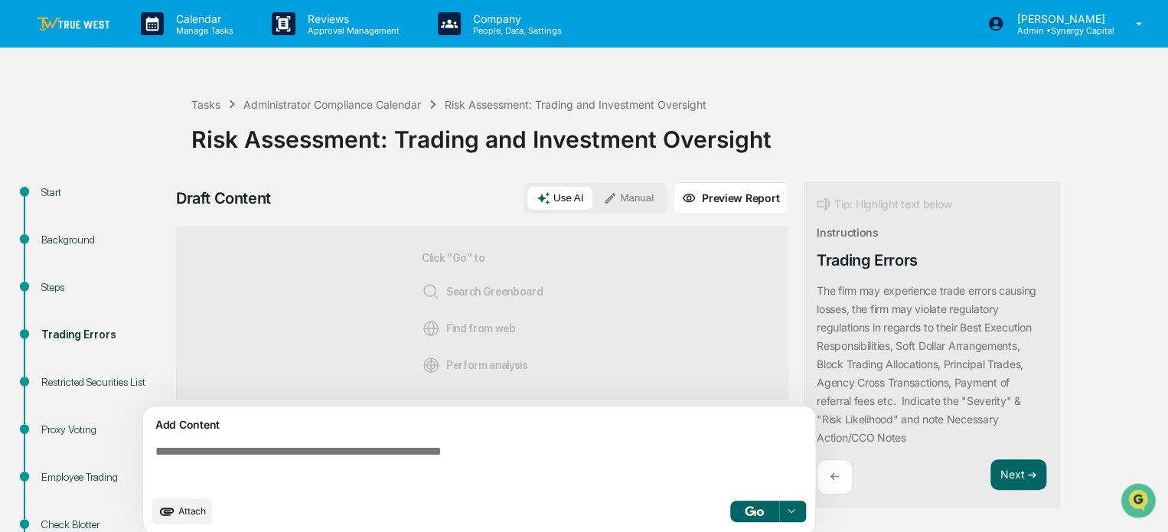
click at [100, 15] on link at bounding box center [83, 23] width 92 height 47
